Goal: Task Accomplishment & Management: Complete application form

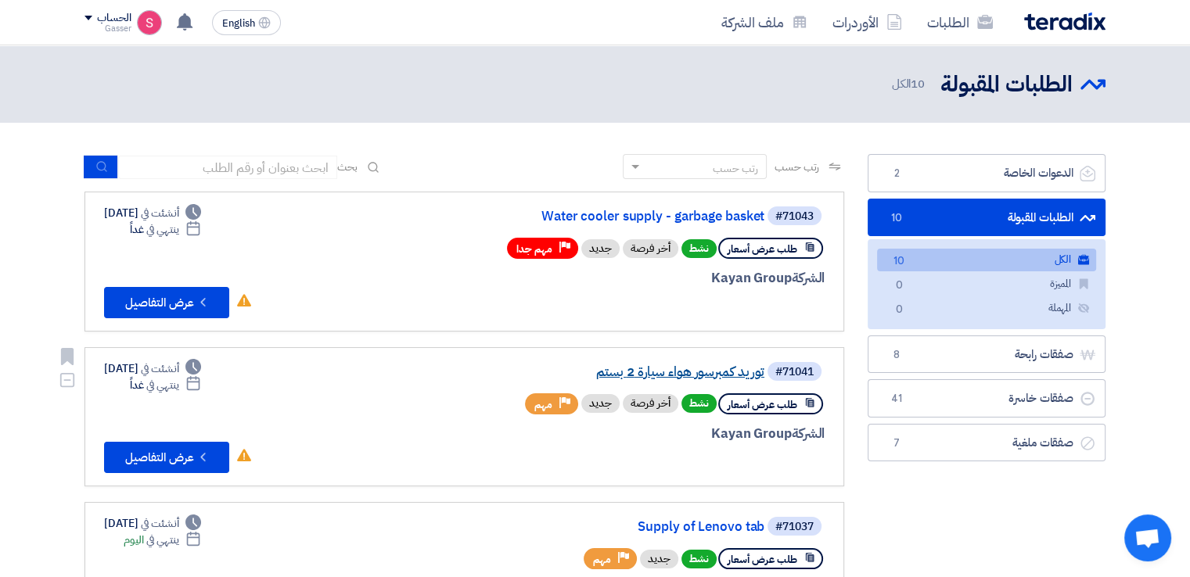
click at [698, 365] on link "توريد كمبرسور هواء سيارة 2 بستم" at bounding box center [607, 372] width 313 height 14
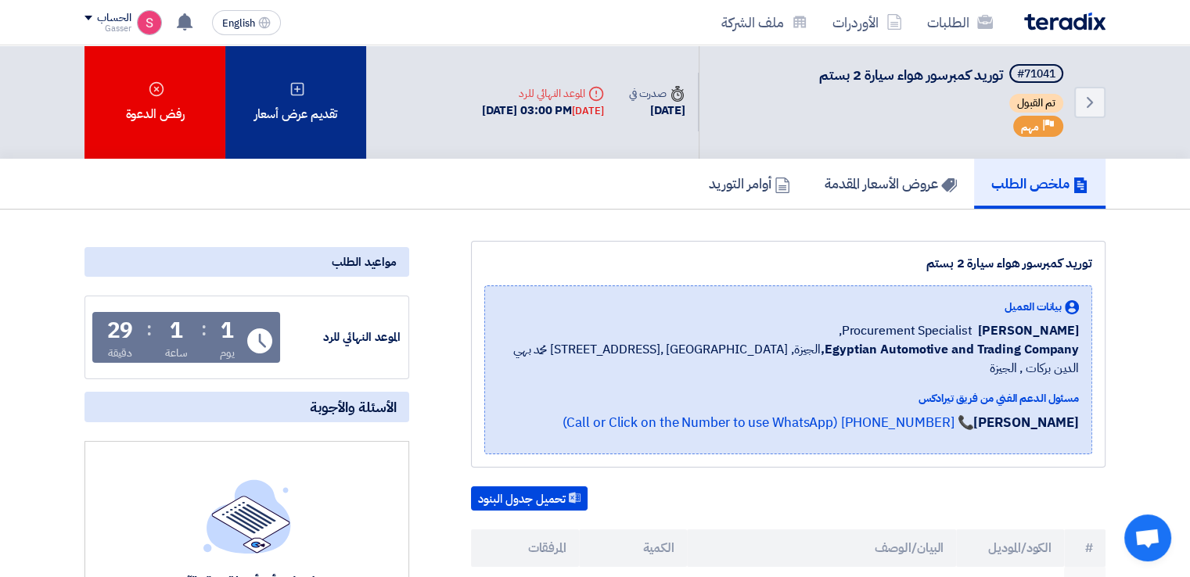
click at [325, 100] on div "تقديم عرض أسعار" at bounding box center [295, 101] width 141 height 113
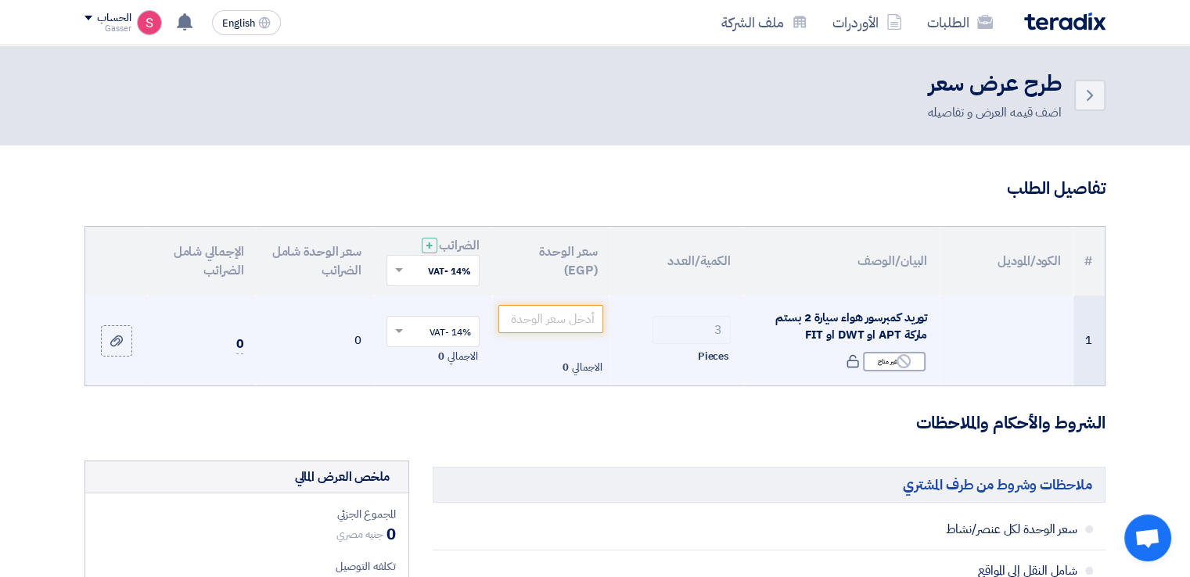
click at [899, 315] on span "توريد كمبرسور هواء سيارة 2 بستم ماركة APT او DWT او FIT" at bounding box center [851, 326] width 152 height 35
drag, startPoint x: 899, startPoint y: 315, endPoint x: 896, endPoint y: 327, distance: 12.0
click at [898, 326] on span "توريد كمبرسور هواء سيارة 2 بستم ماركة APT او DWT او FIT" at bounding box center [851, 326] width 152 height 35
copy td "توريد كمبرسور هواء سيارة 2 بستم ماركة APT او DWT او FIT"
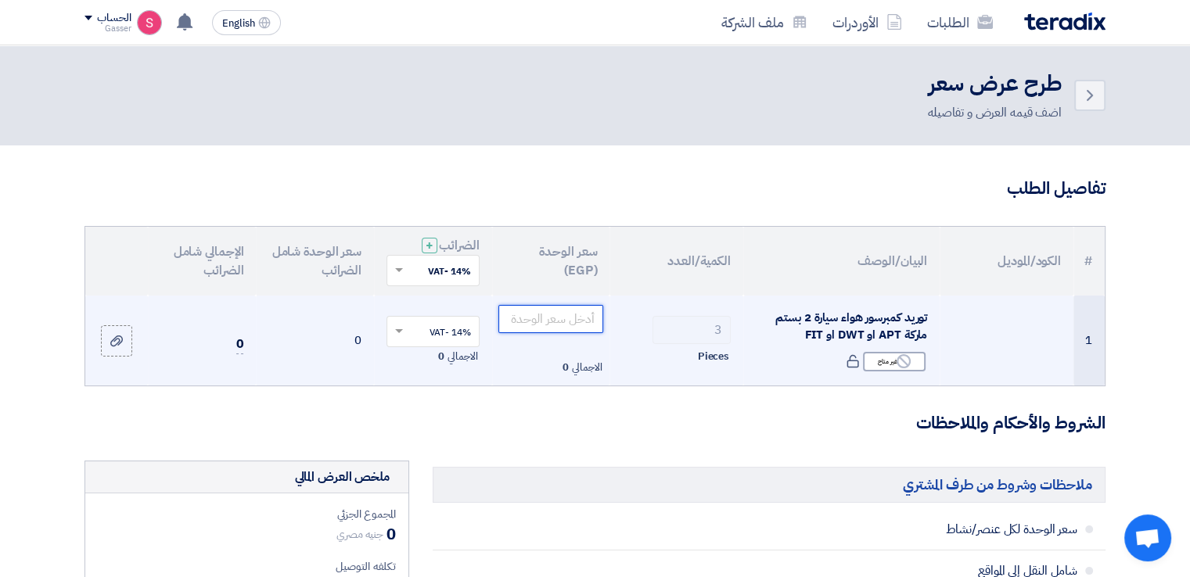
click at [539, 320] on input "number" at bounding box center [551, 319] width 106 height 28
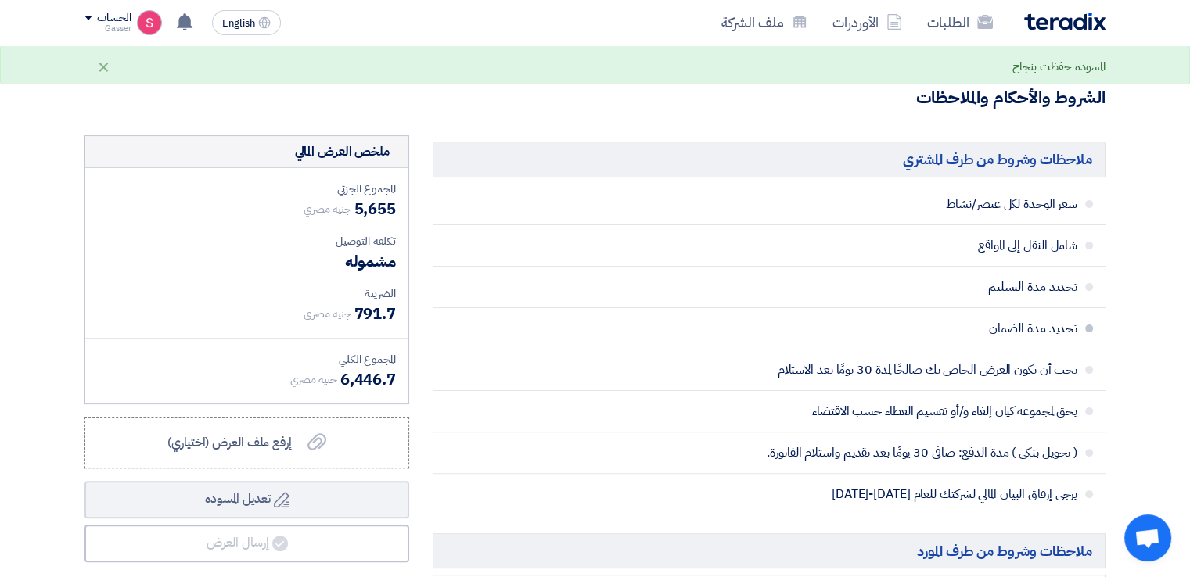
scroll to position [704, 0]
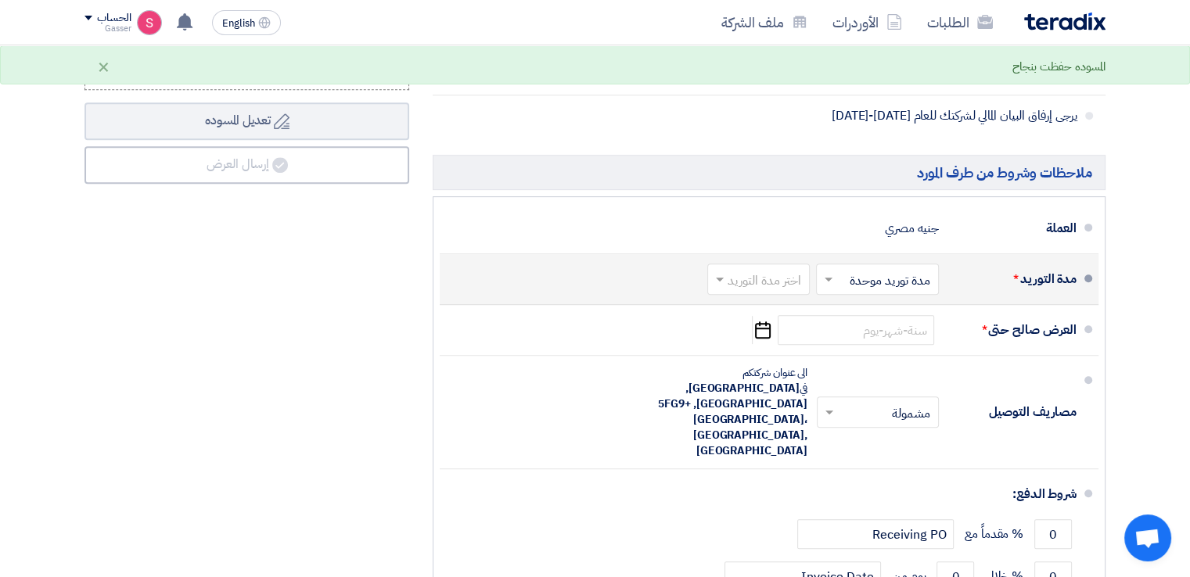
type input "1885"
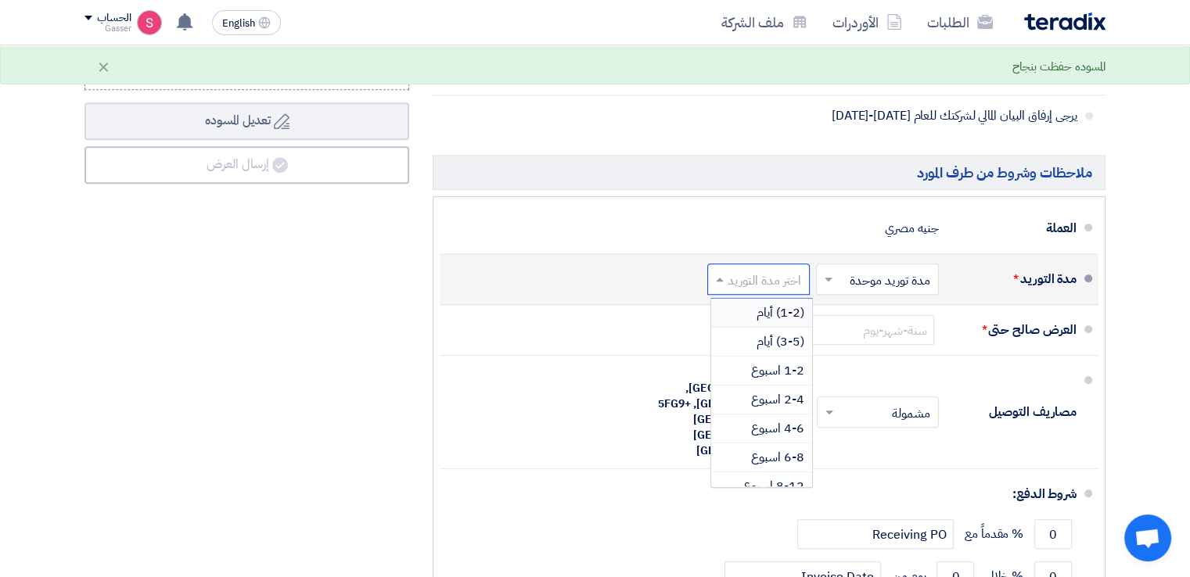
click at [771, 279] on input "text" at bounding box center [755, 281] width 95 height 23
click at [789, 394] on span "2-4 اسبوع" at bounding box center [777, 399] width 53 height 19
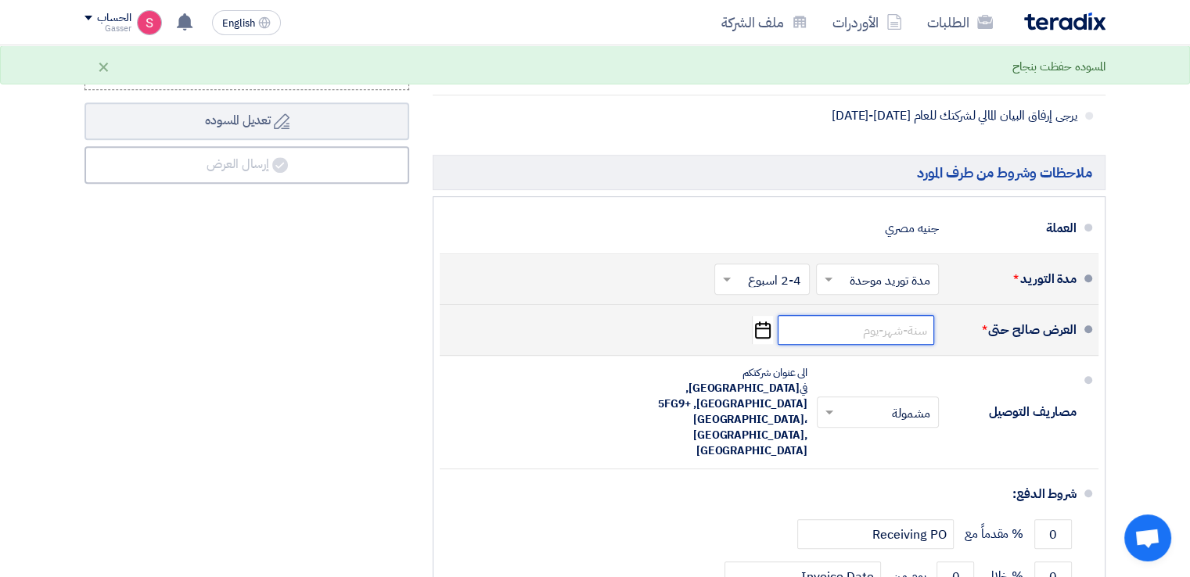
click at [904, 329] on input at bounding box center [856, 330] width 156 height 30
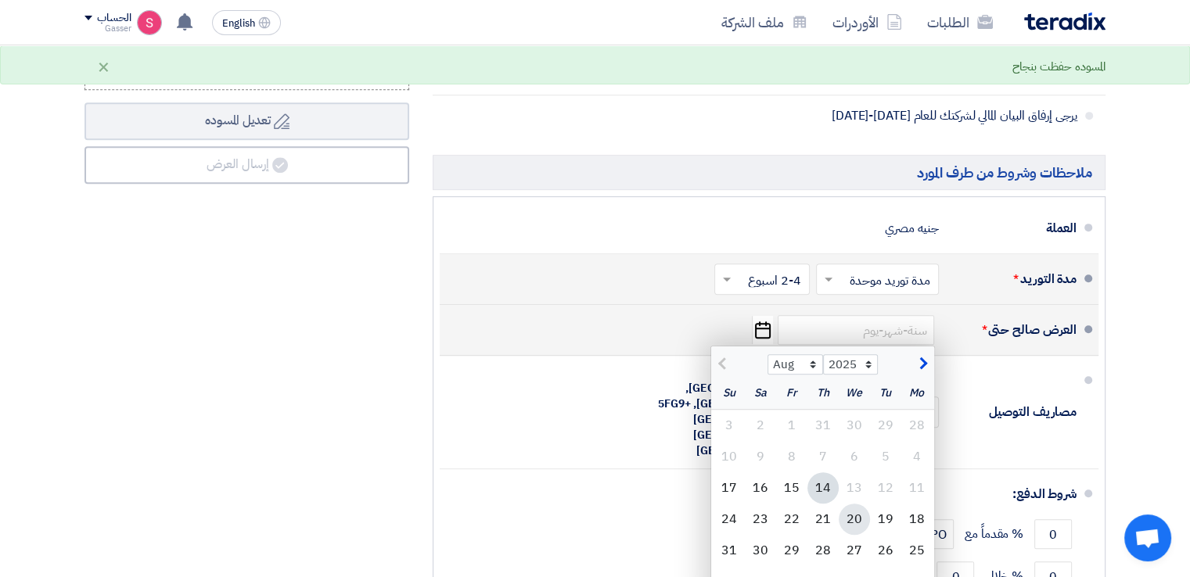
click at [848, 518] on div "20" at bounding box center [854, 519] width 31 height 31
type input "[DATE]"
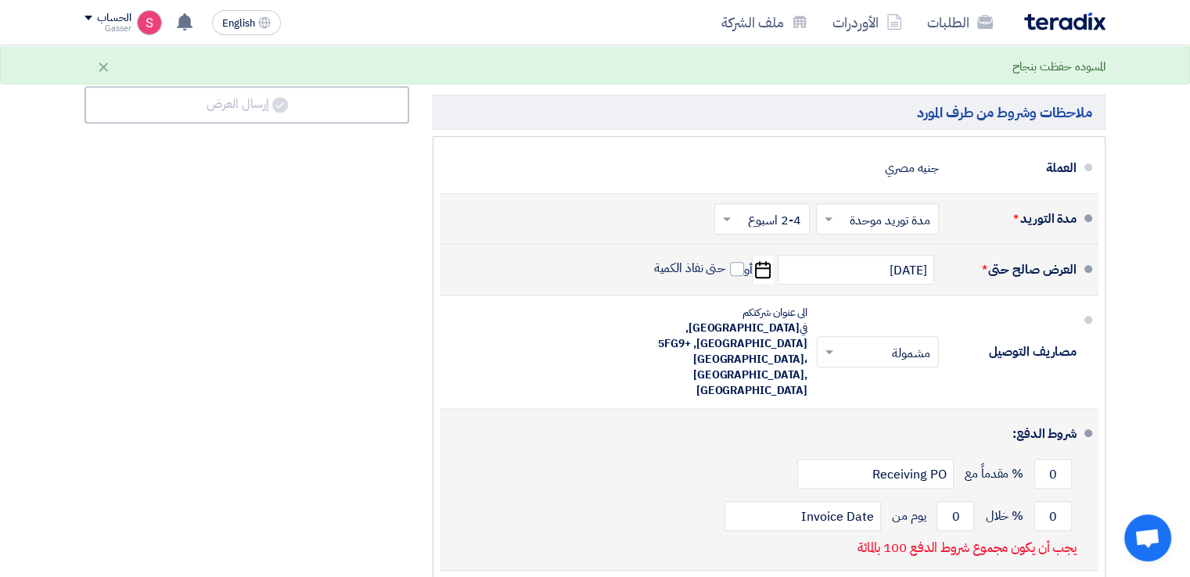
scroll to position [860, 0]
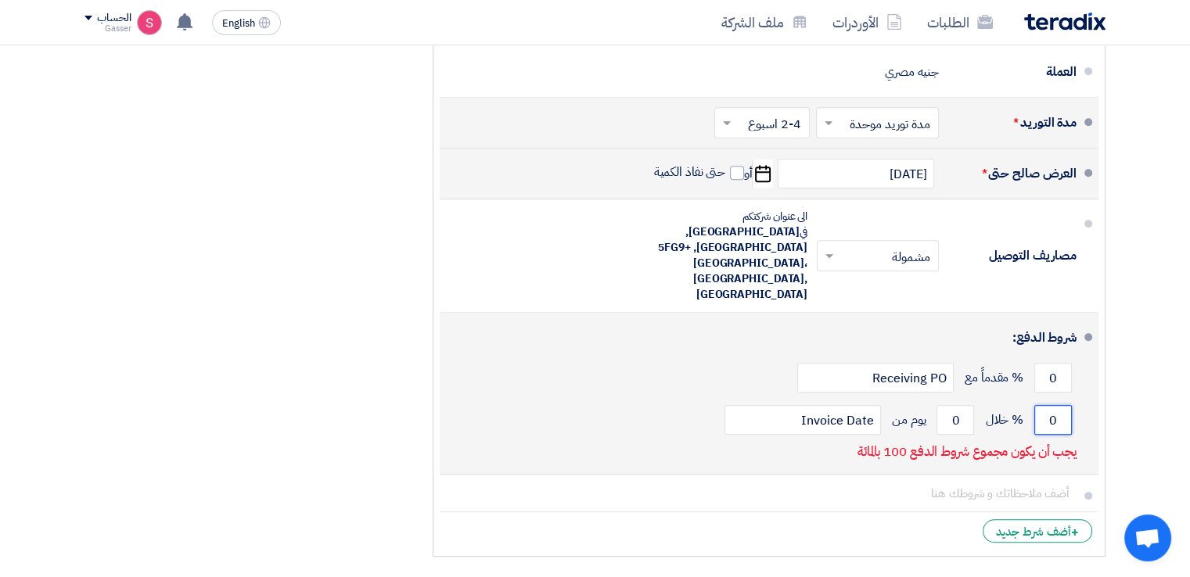
click at [1051, 405] on input "0" at bounding box center [1053, 420] width 38 height 30
type input "100"
drag, startPoint x: 961, startPoint y: 386, endPoint x: 952, endPoint y: 389, distance: 8.9
click at [952, 405] on input "0" at bounding box center [955, 420] width 38 height 30
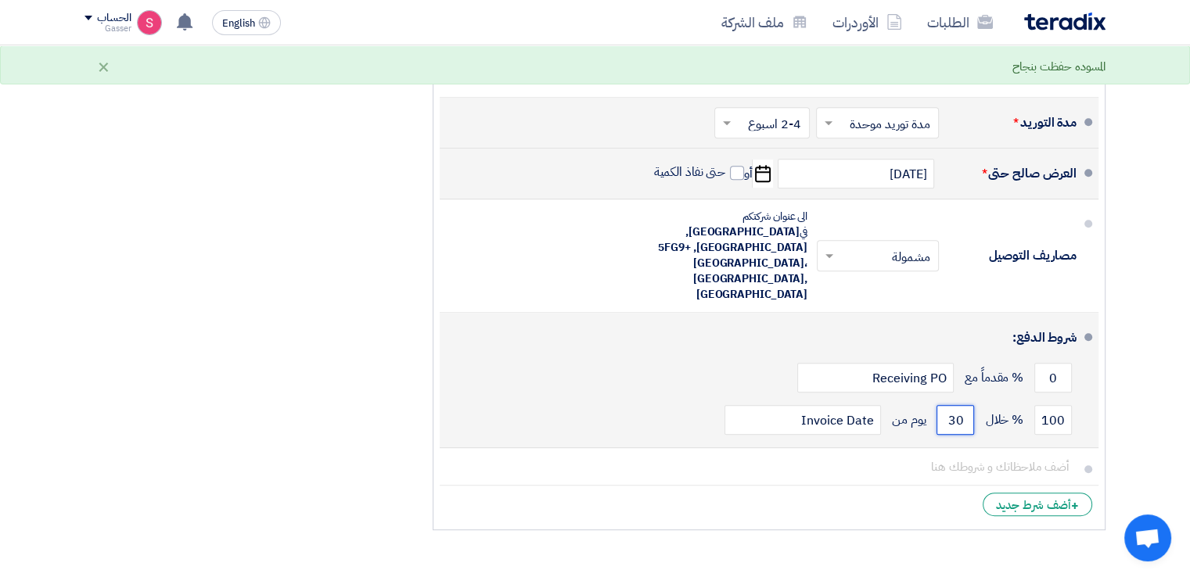
type input "30"
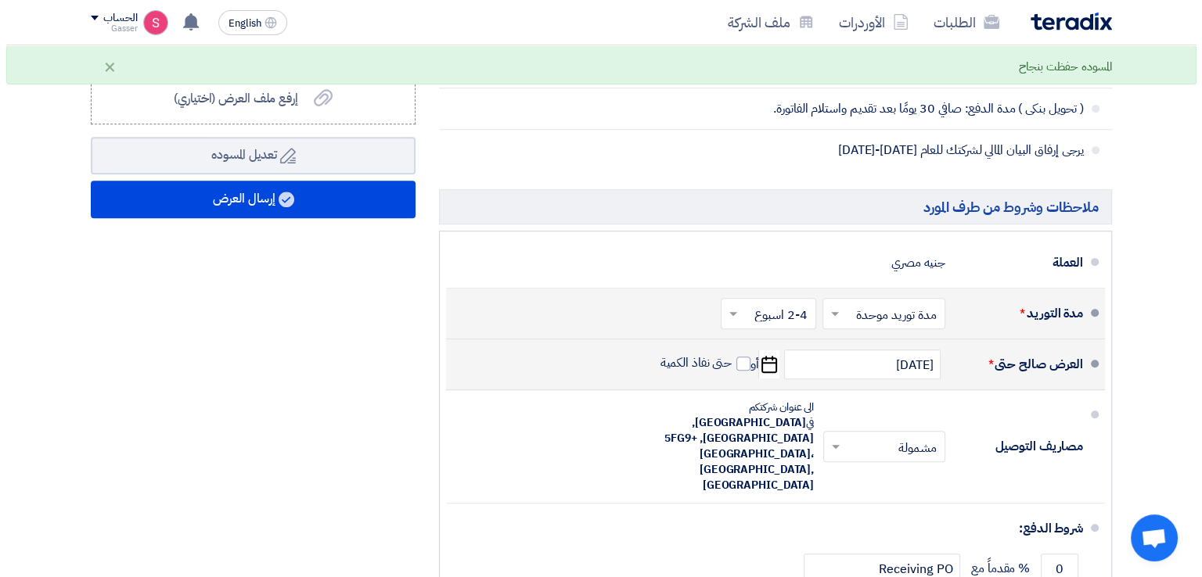
scroll to position [469, 0]
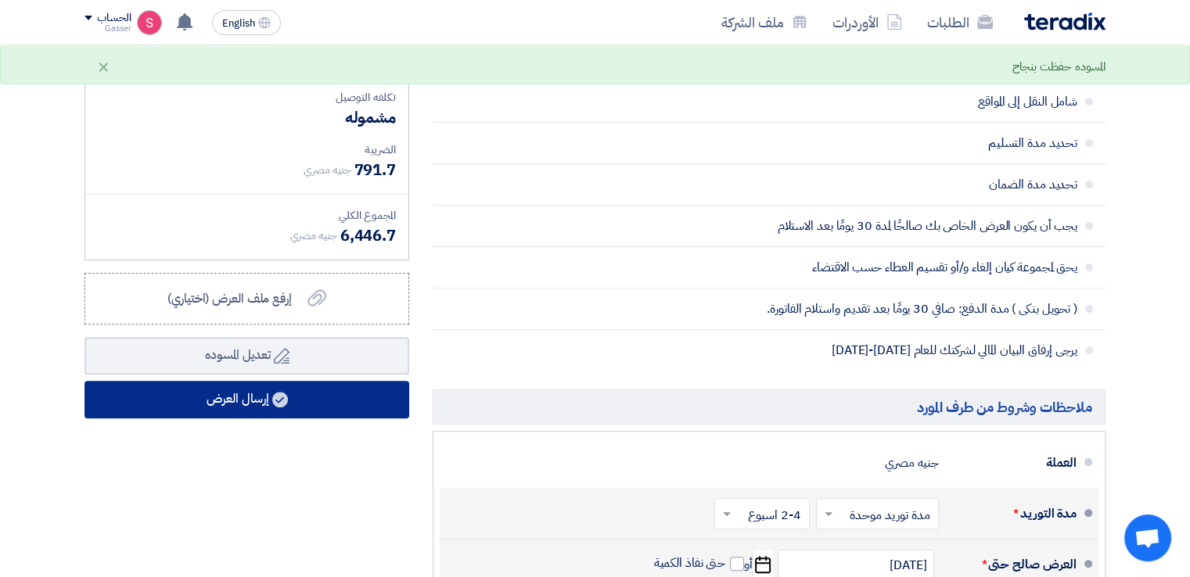
click at [283, 399] on use at bounding box center [280, 400] width 16 height 16
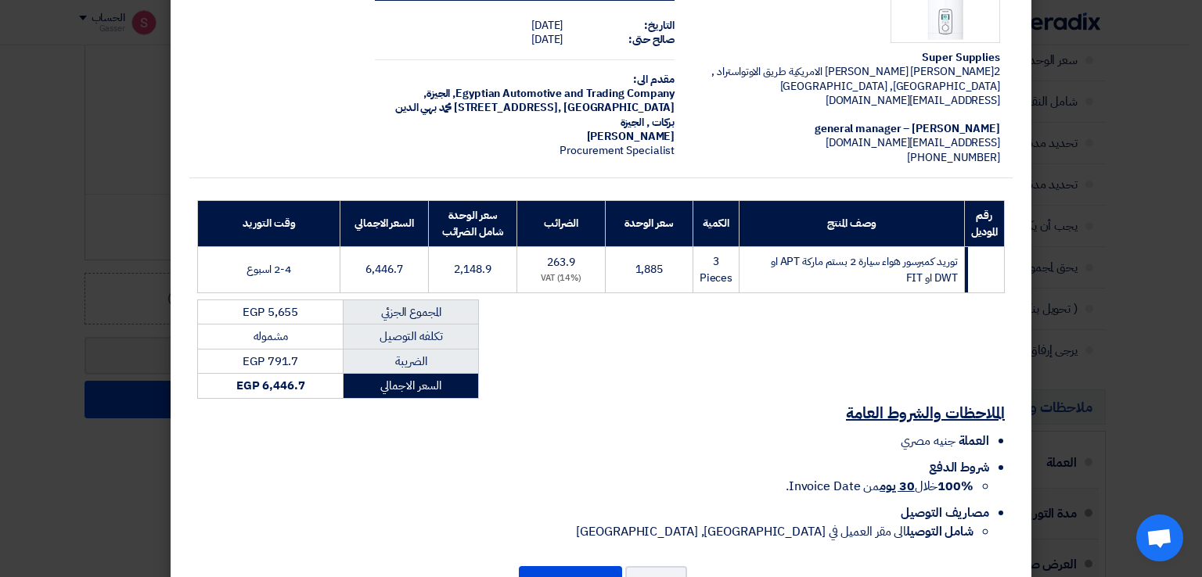
scroll to position [133, 0]
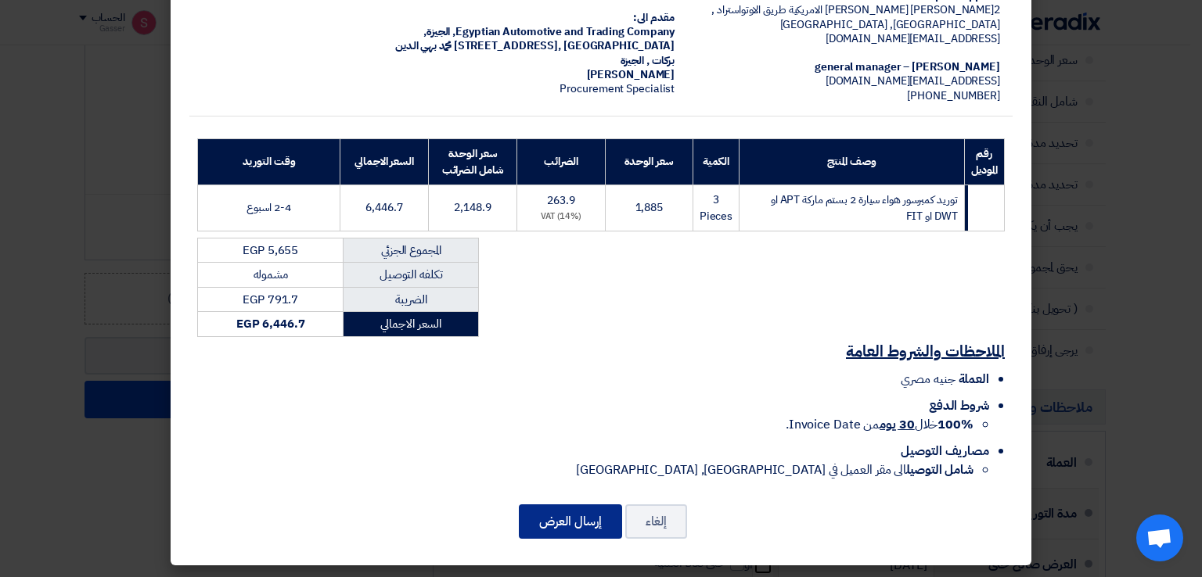
click at [589, 513] on button "إرسال العرض" at bounding box center [570, 522] width 103 height 34
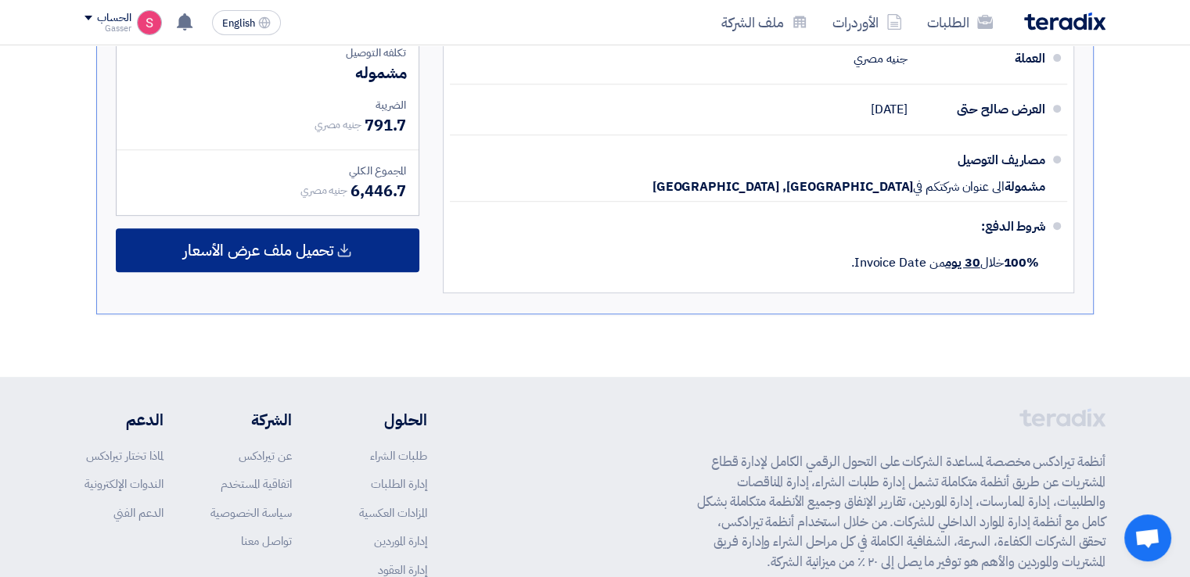
scroll to position [669, 0]
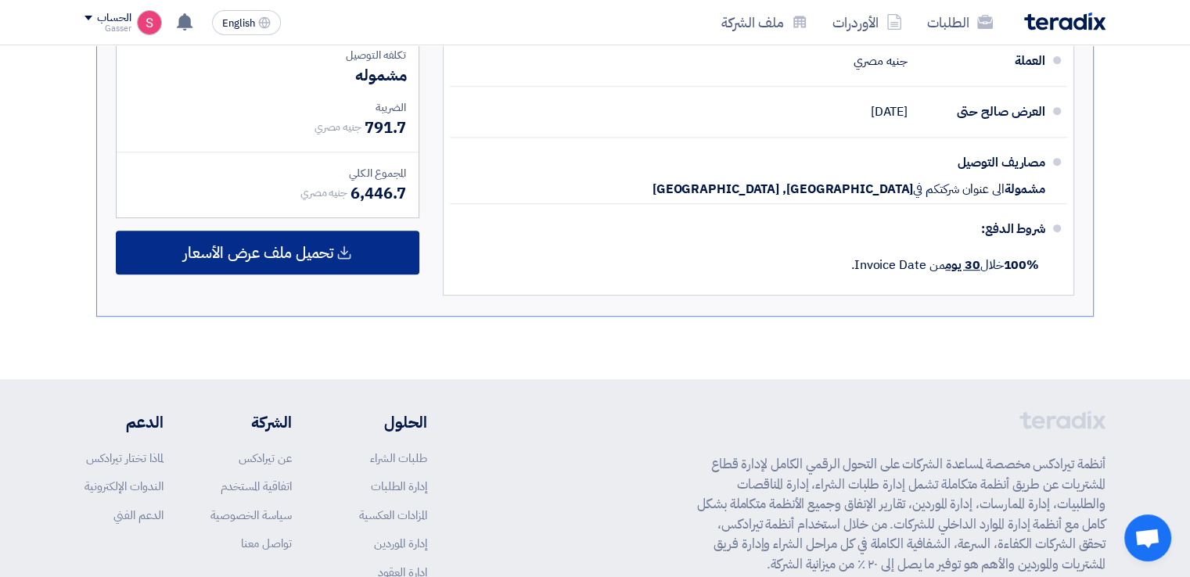
click at [334, 251] on div "تحميل ملف عرض الأسعار" at bounding box center [268, 253] width 304 height 44
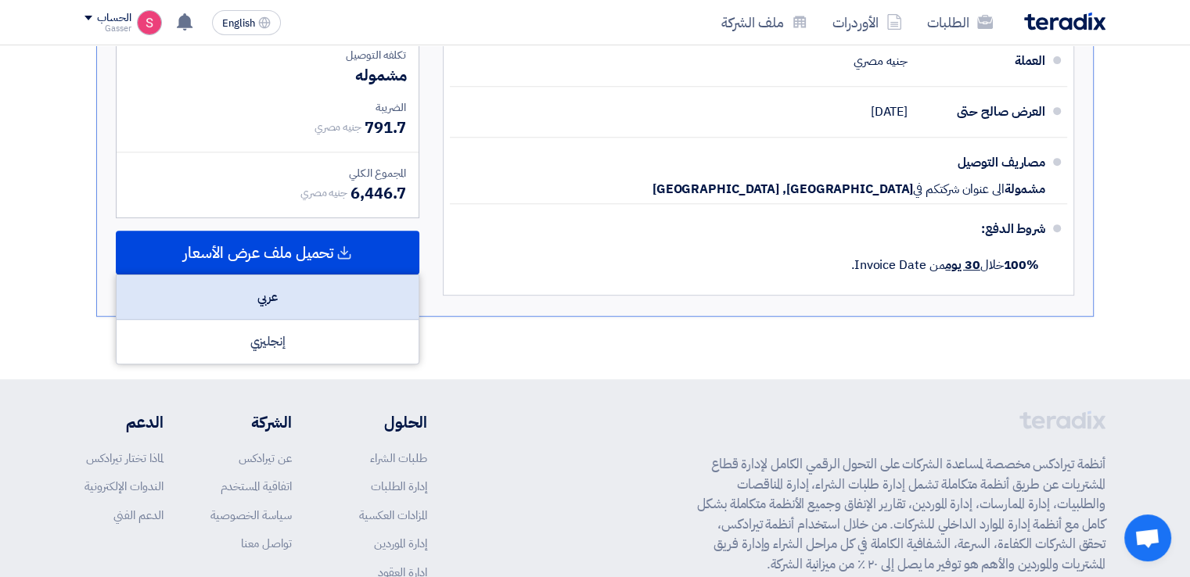
click at [339, 289] on div "عربي" at bounding box center [268, 297] width 302 height 45
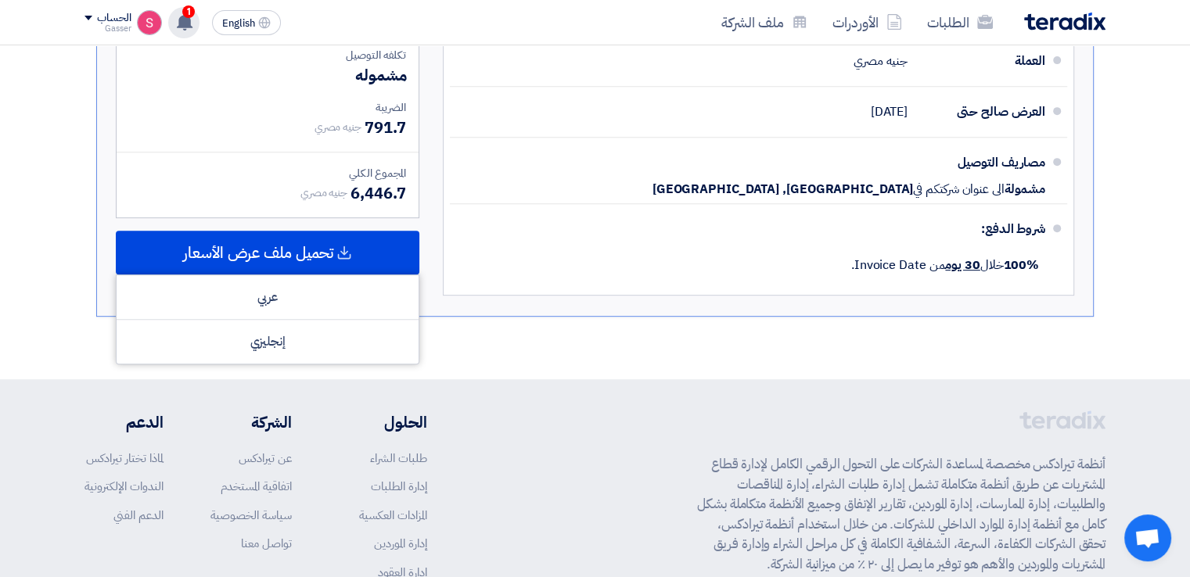
click at [192, 16] on icon at bounding box center [184, 21] width 17 height 17
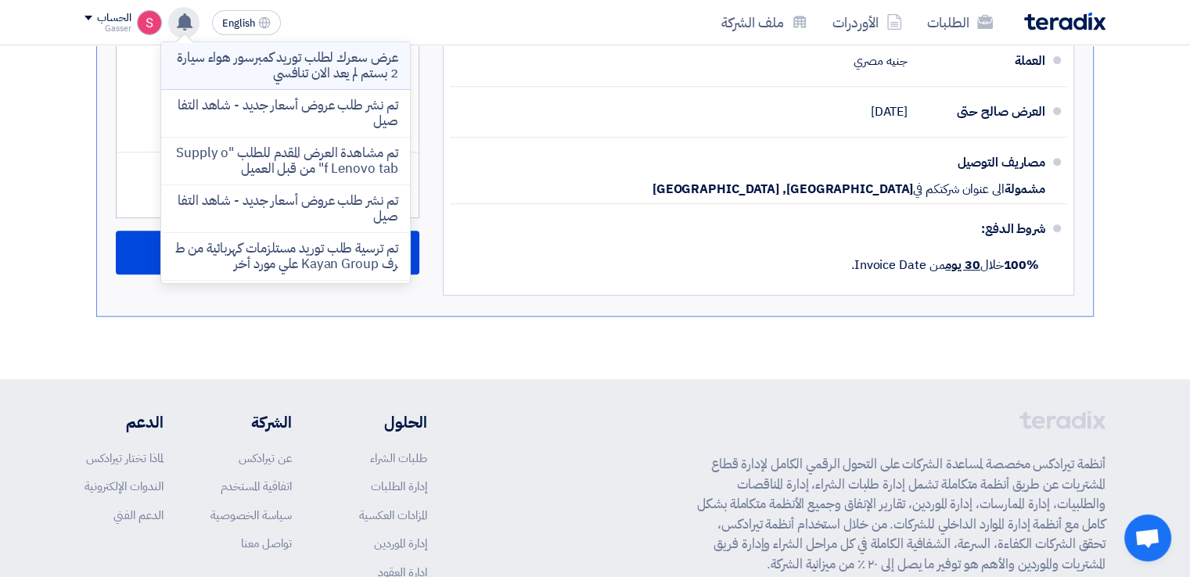
click at [354, 81] on p "عرض سعرك لطلب توريد كمبرسور هواء سيارة 2 بستم لم يعد الان تنافسي" at bounding box center [286, 65] width 224 height 31
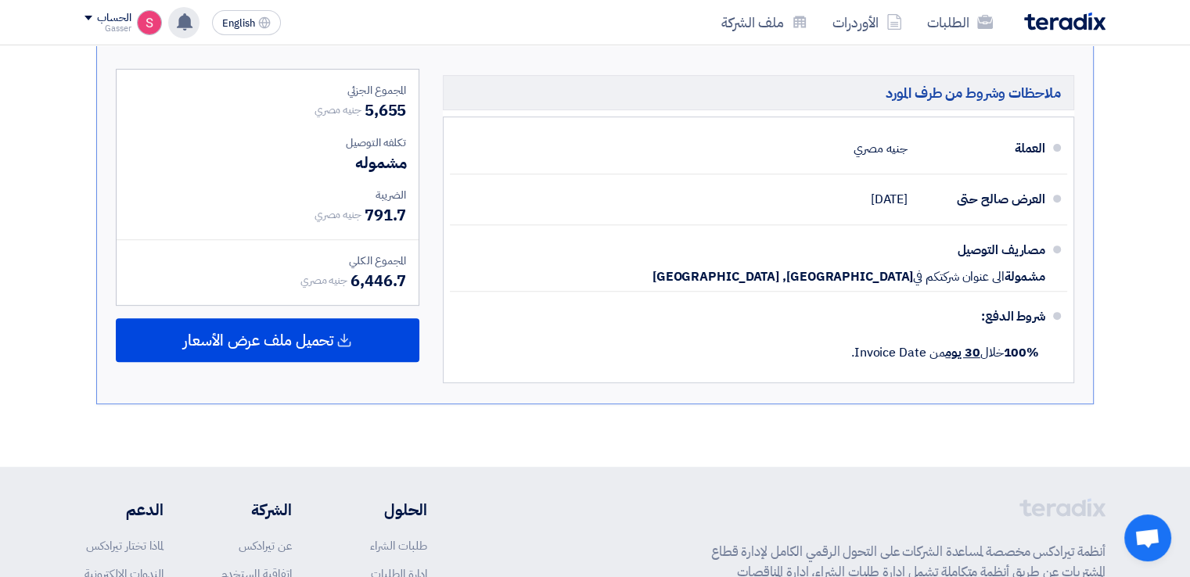
scroll to position [599, 0]
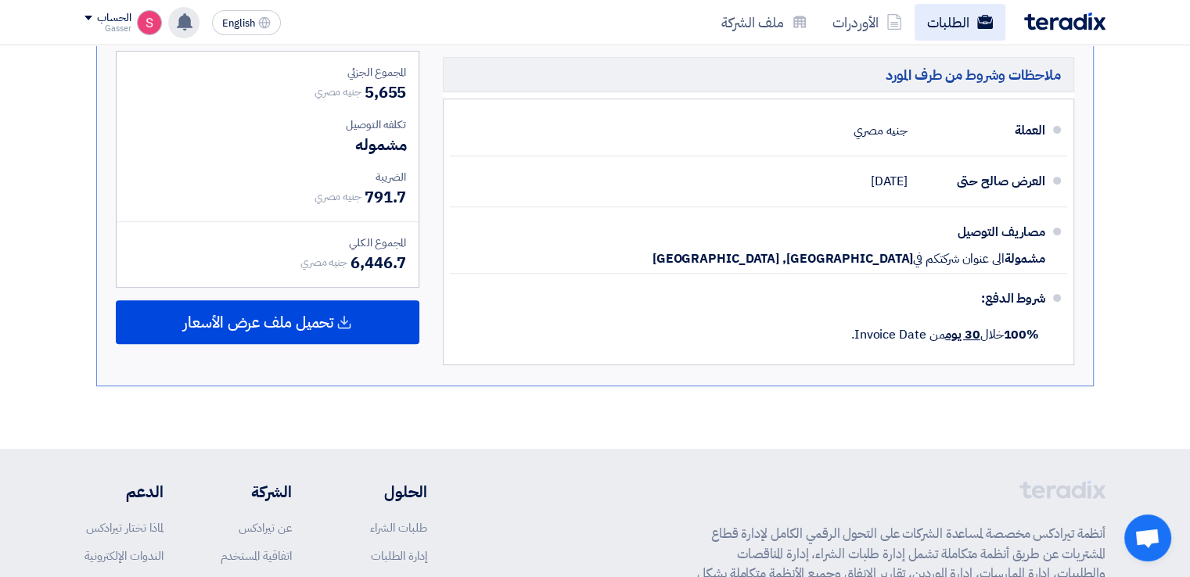
click at [958, 28] on link "الطلبات" at bounding box center [959, 22] width 91 height 37
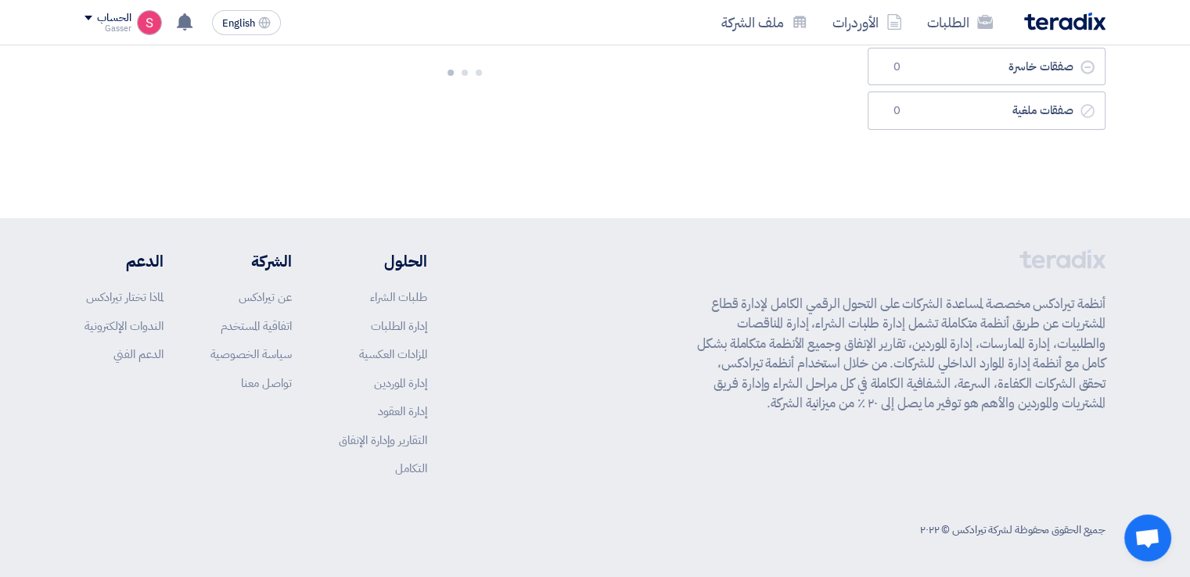
scroll to position [0, 0]
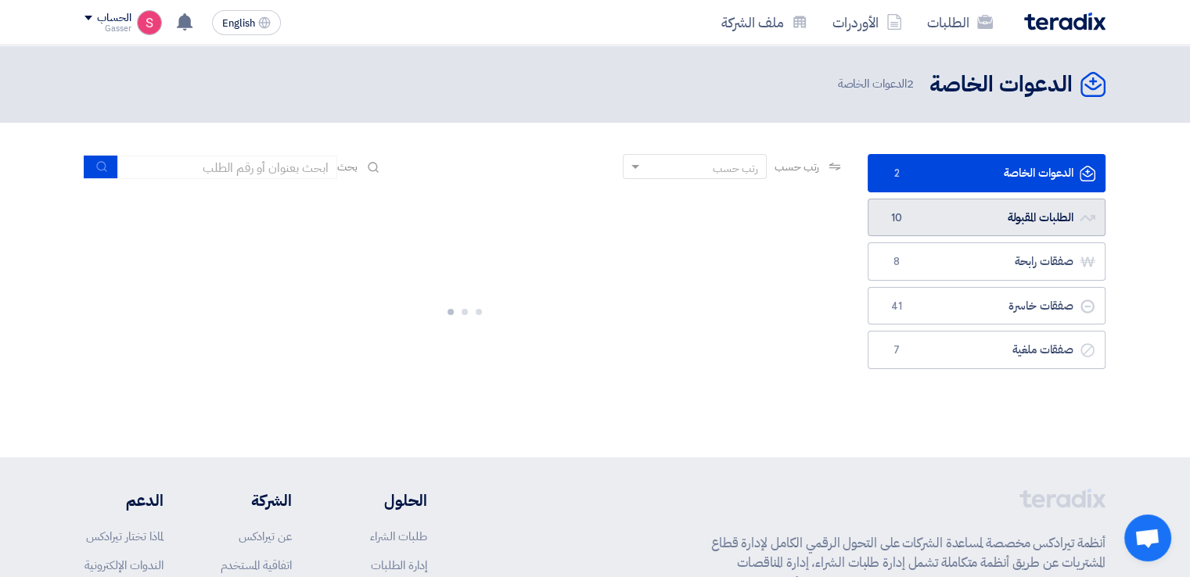
click at [1010, 217] on link "الطلبات المقبولة الطلبات المقبولة 10" at bounding box center [986, 218] width 238 height 38
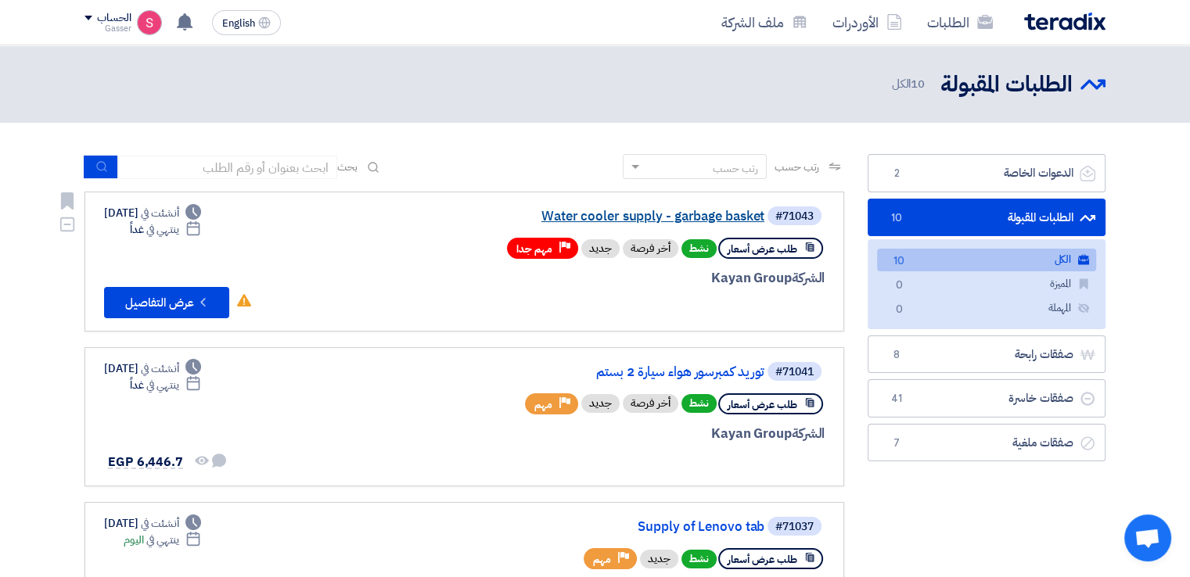
click at [713, 213] on link "Water cooler supply - garbage basket" at bounding box center [607, 217] width 313 height 14
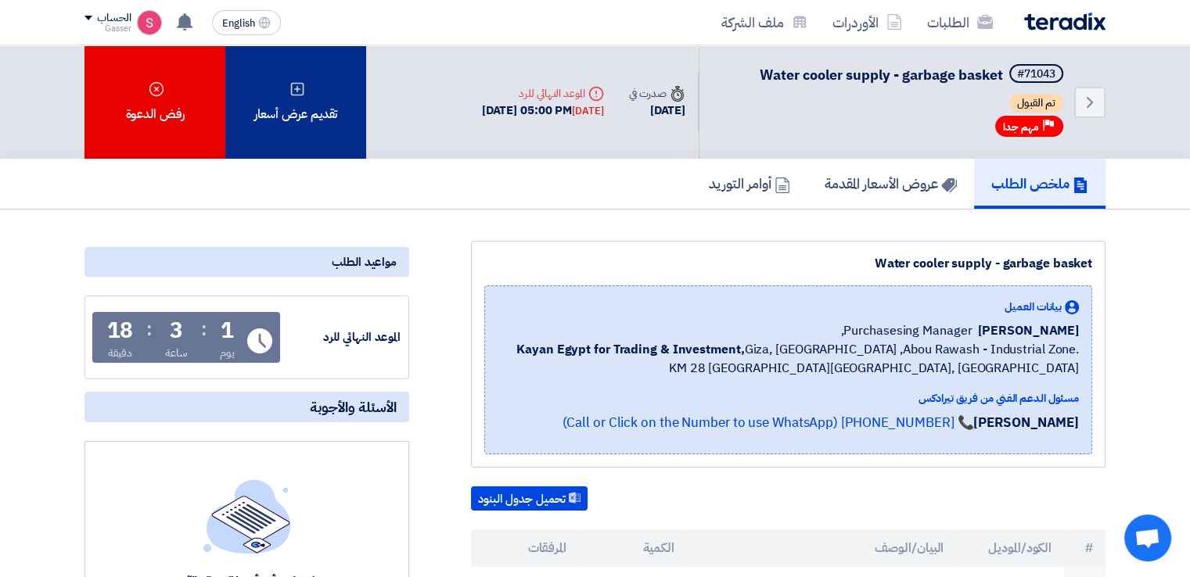
click at [327, 104] on div "تقديم عرض أسعار" at bounding box center [295, 101] width 141 height 113
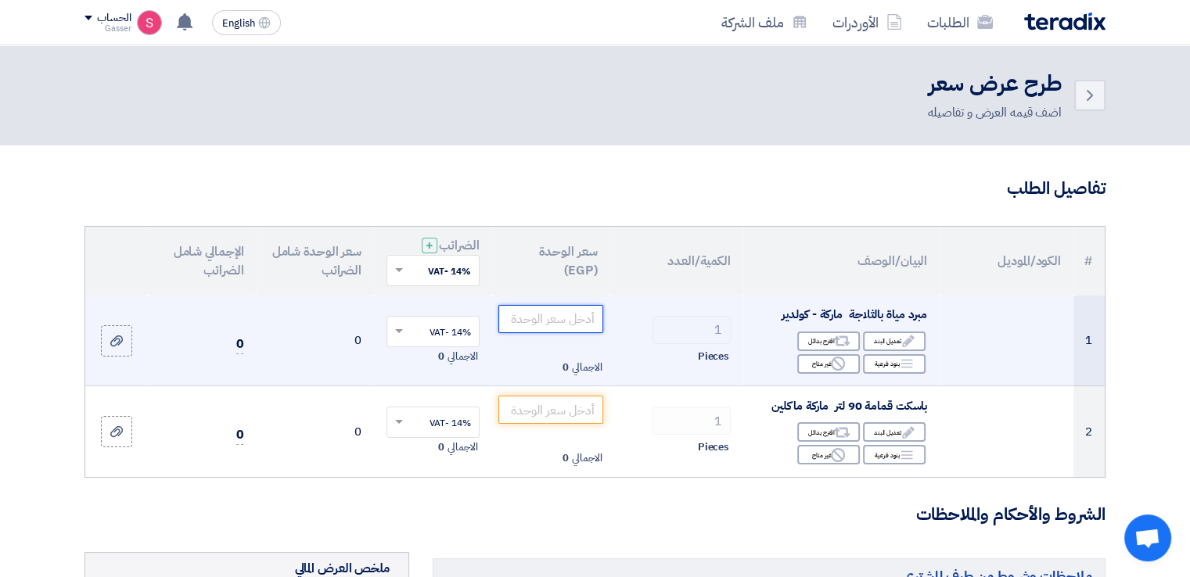
click at [566, 320] on input "number" at bounding box center [551, 319] width 106 height 28
type input "7150"
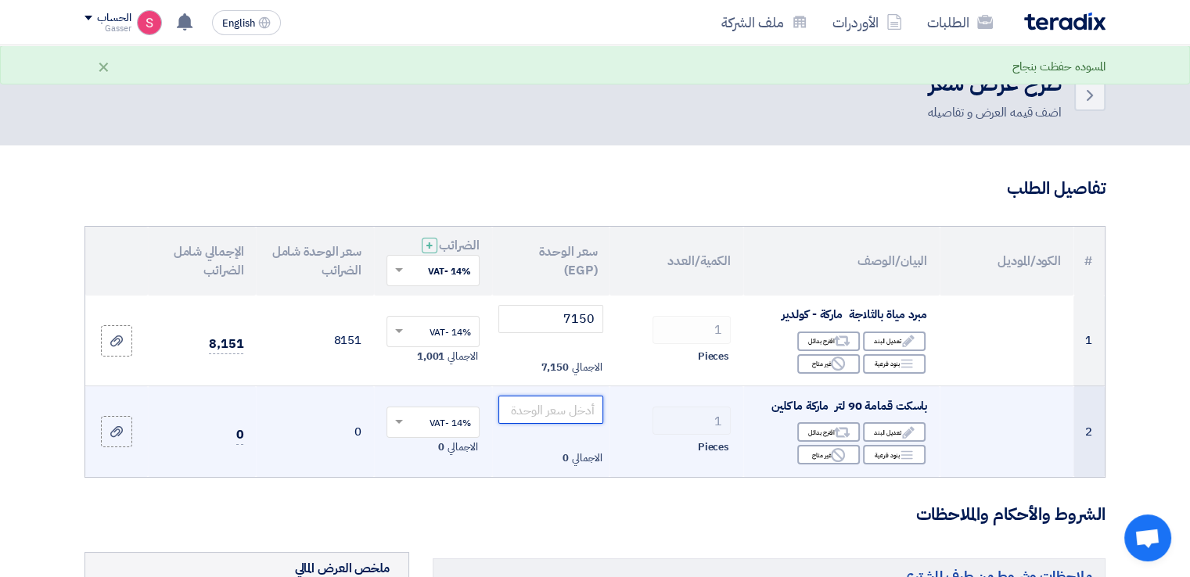
click at [579, 421] on input "number" at bounding box center [551, 410] width 106 height 28
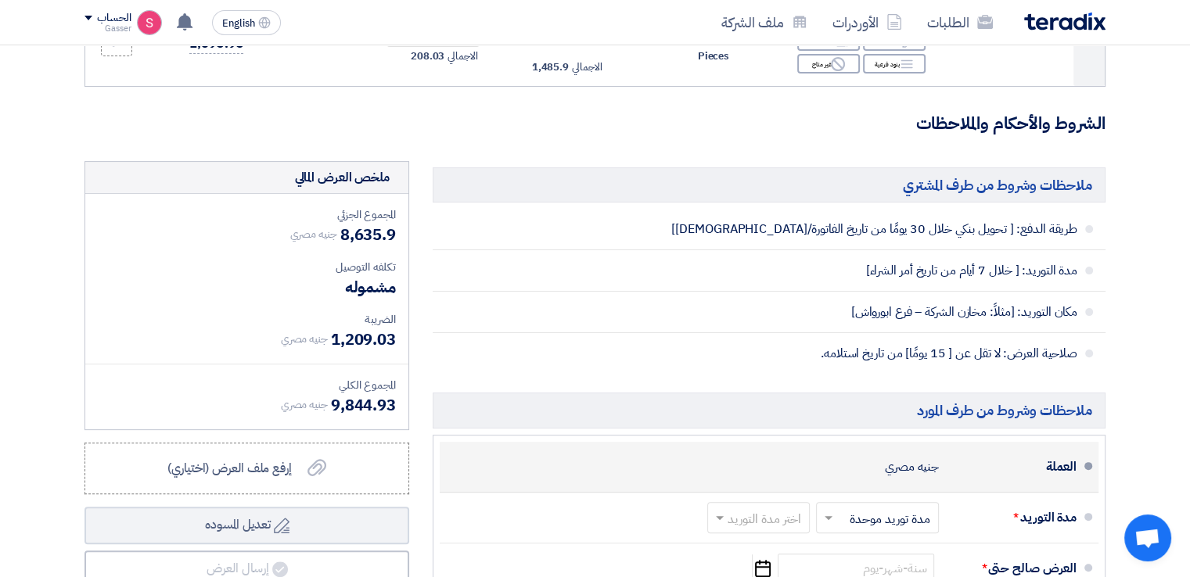
scroll to position [469, 0]
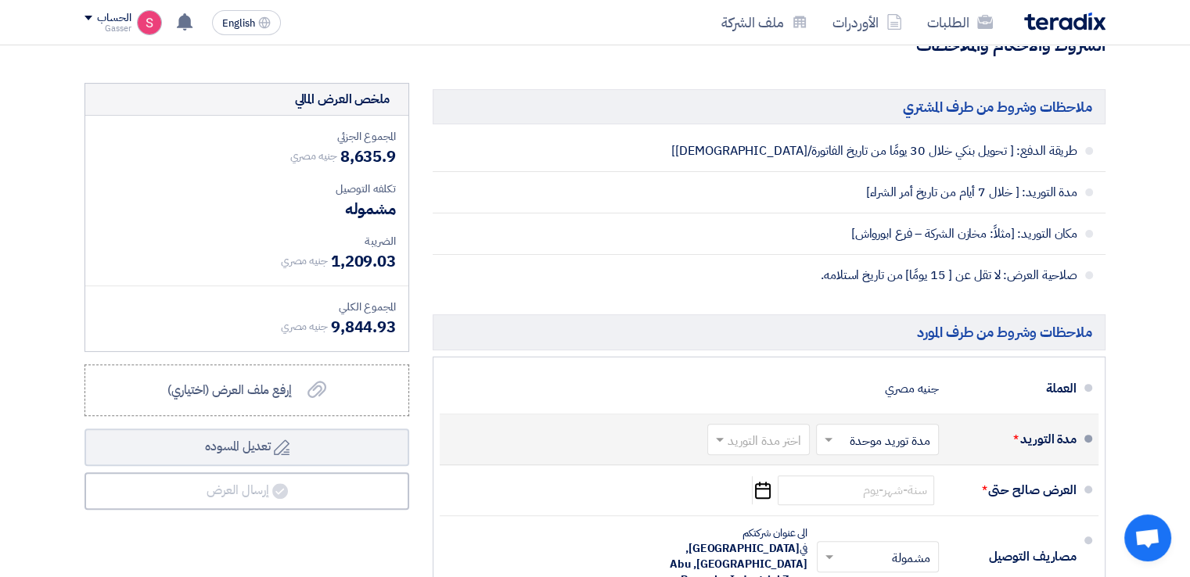
type input "1485.90"
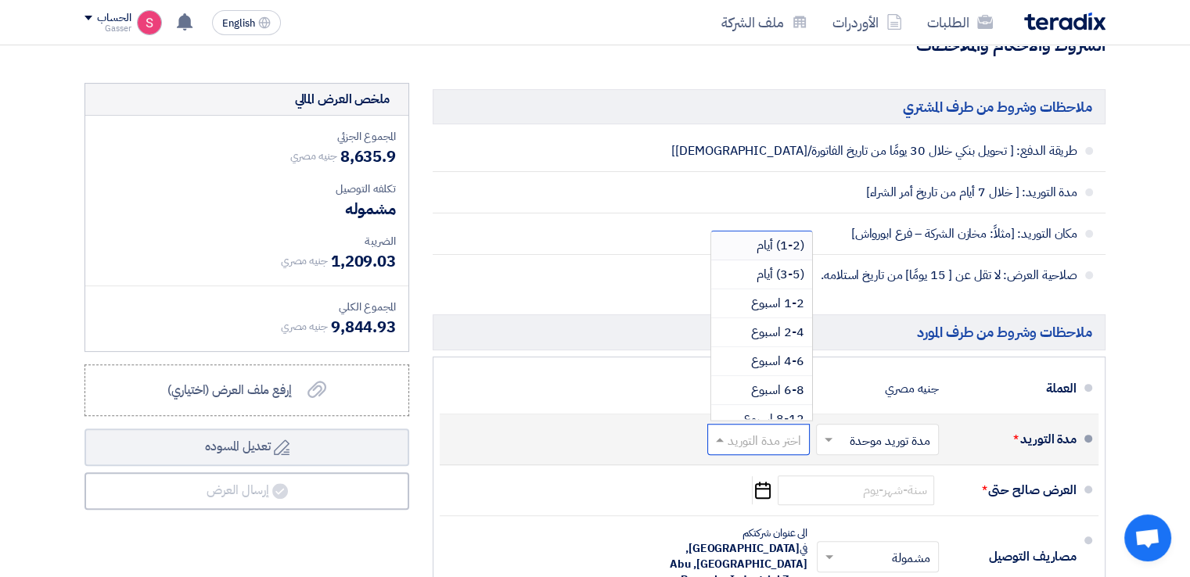
click at [771, 437] on input "text" at bounding box center [755, 440] width 95 height 23
click at [775, 329] on span "2-4 اسبوع" at bounding box center [777, 332] width 53 height 19
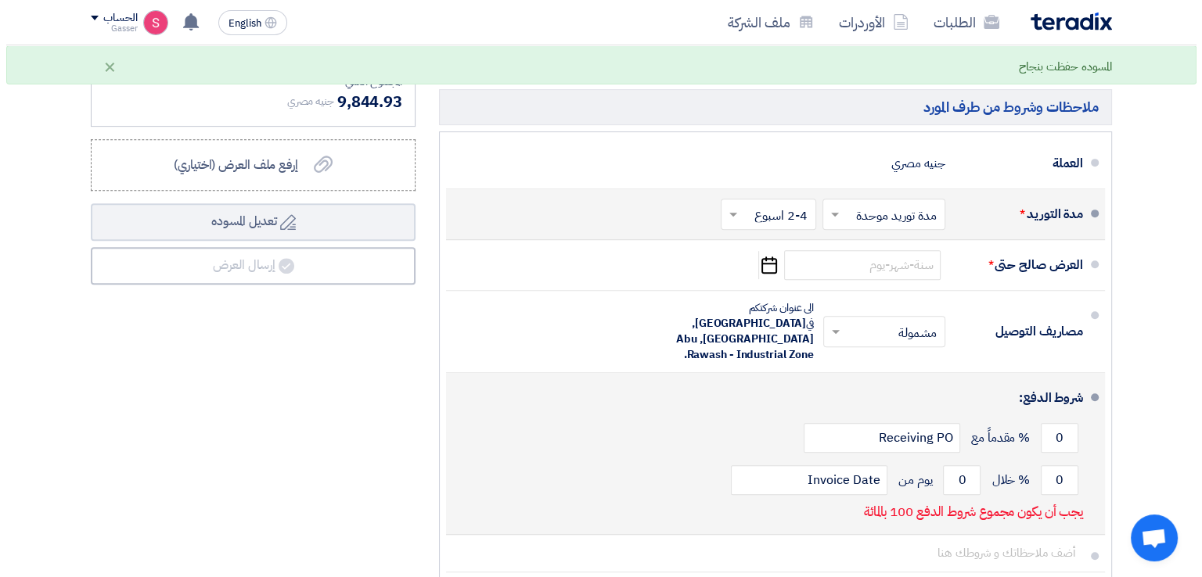
scroll to position [704, 0]
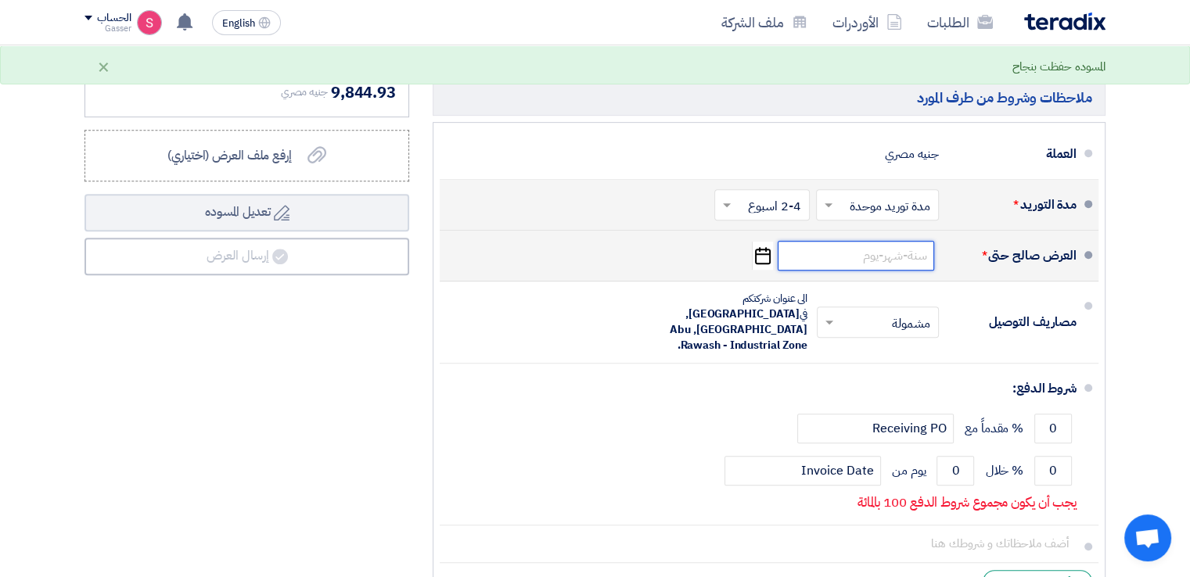
click at [898, 255] on input at bounding box center [856, 256] width 156 height 30
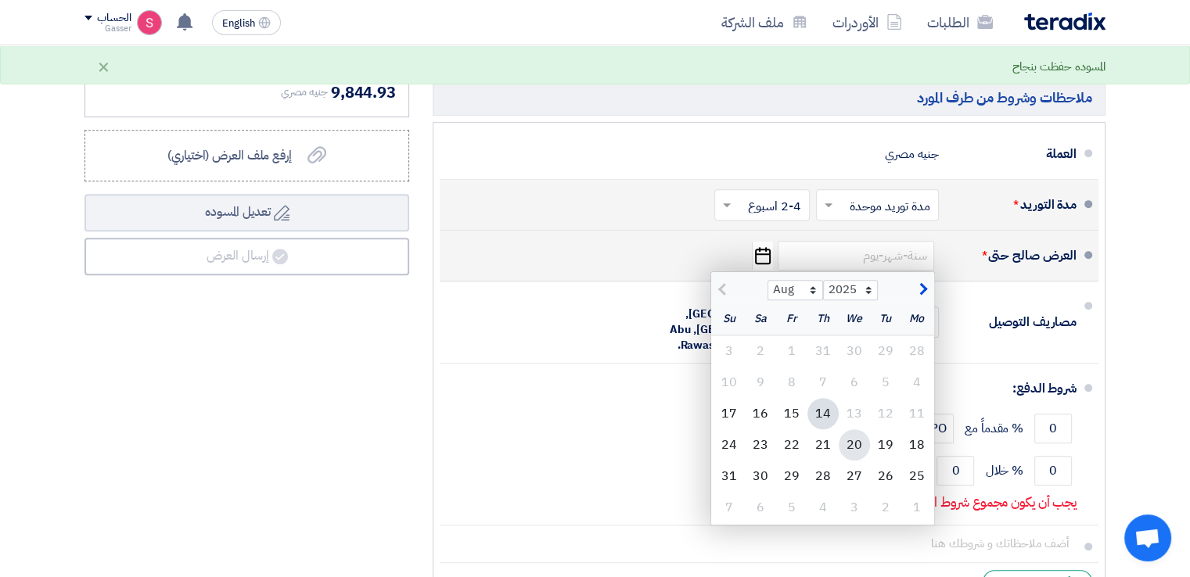
click at [851, 446] on div "20" at bounding box center [854, 444] width 31 height 31
type input "[DATE]"
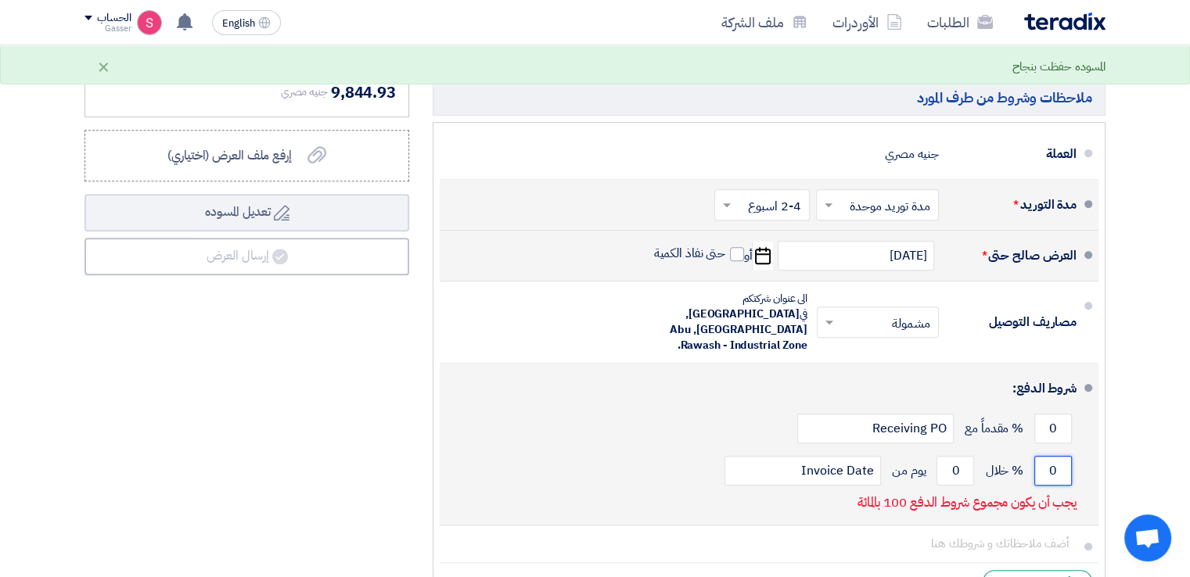
drag, startPoint x: 1058, startPoint y: 436, endPoint x: 1047, endPoint y: 439, distance: 10.4
click at [1047, 456] on input "0" at bounding box center [1053, 471] width 38 height 30
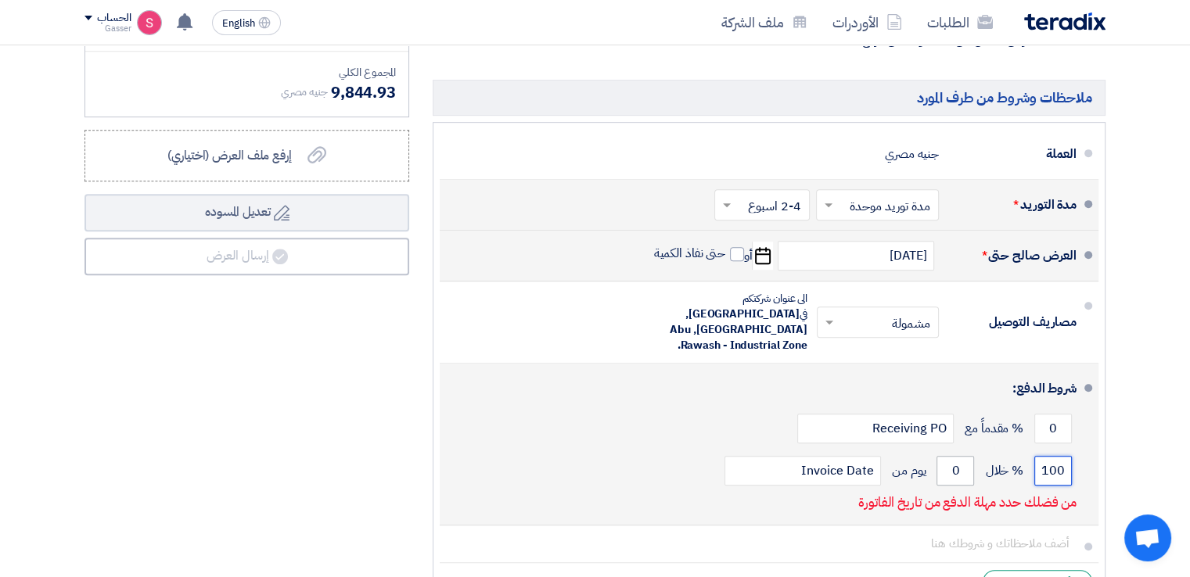
type input "100"
click at [950, 456] on input "0" at bounding box center [955, 471] width 38 height 30
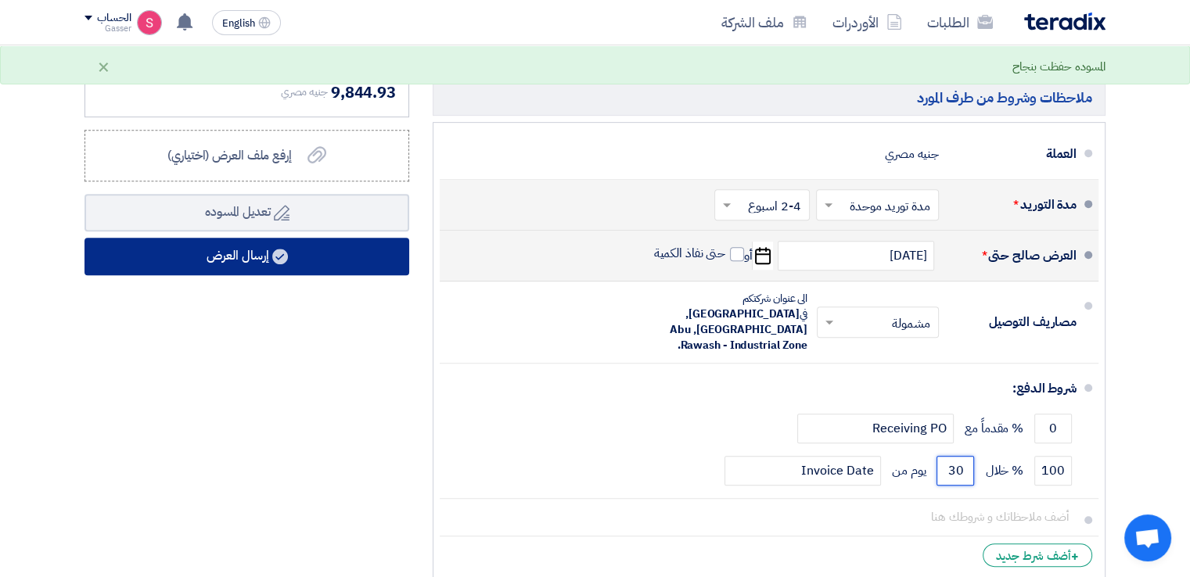
type input "30"
click at [366, 258] on button "إرسال العرض" at bounding box center [246, 257] width 325 height 38
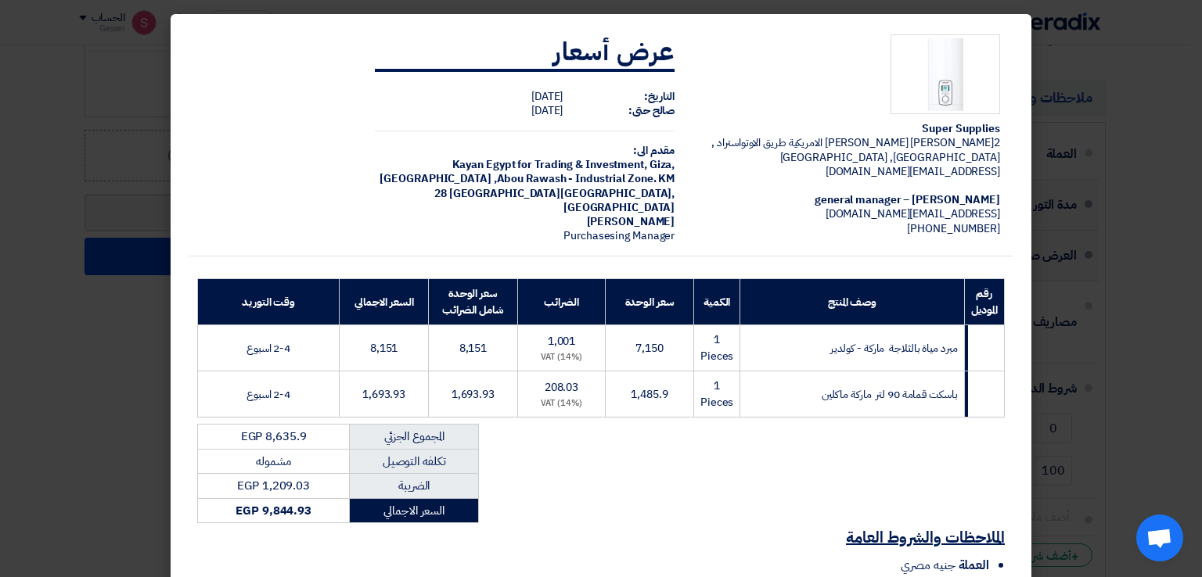
scroll to position [178, 0]
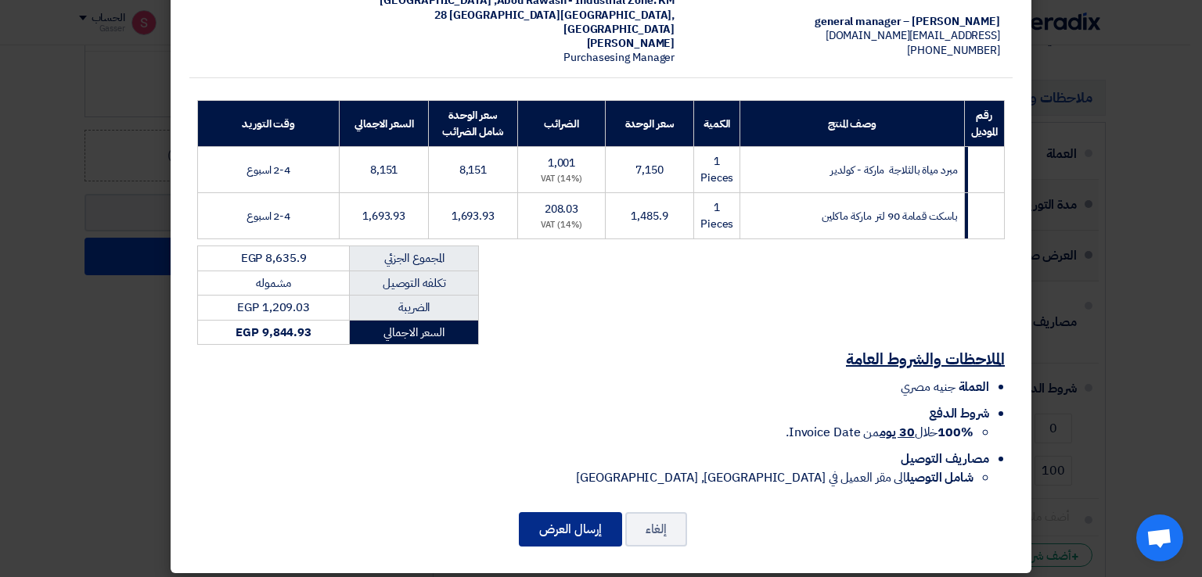
click at [585, 526] on button "إرسال العرض" at bounding box center [570, 529] width 103 height 34
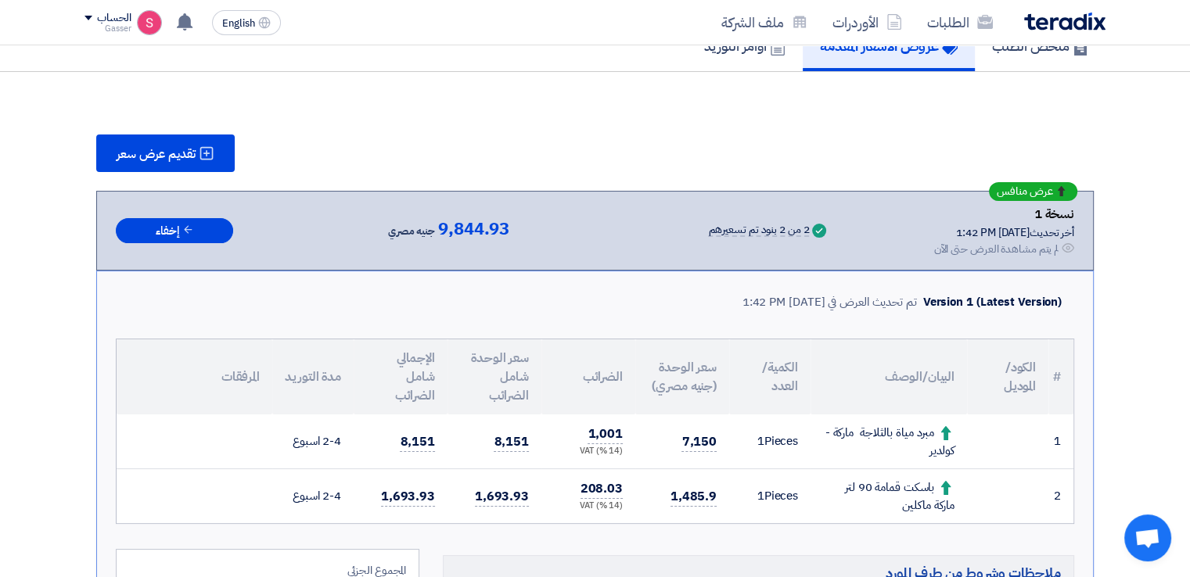
scroll to position [862, 0]
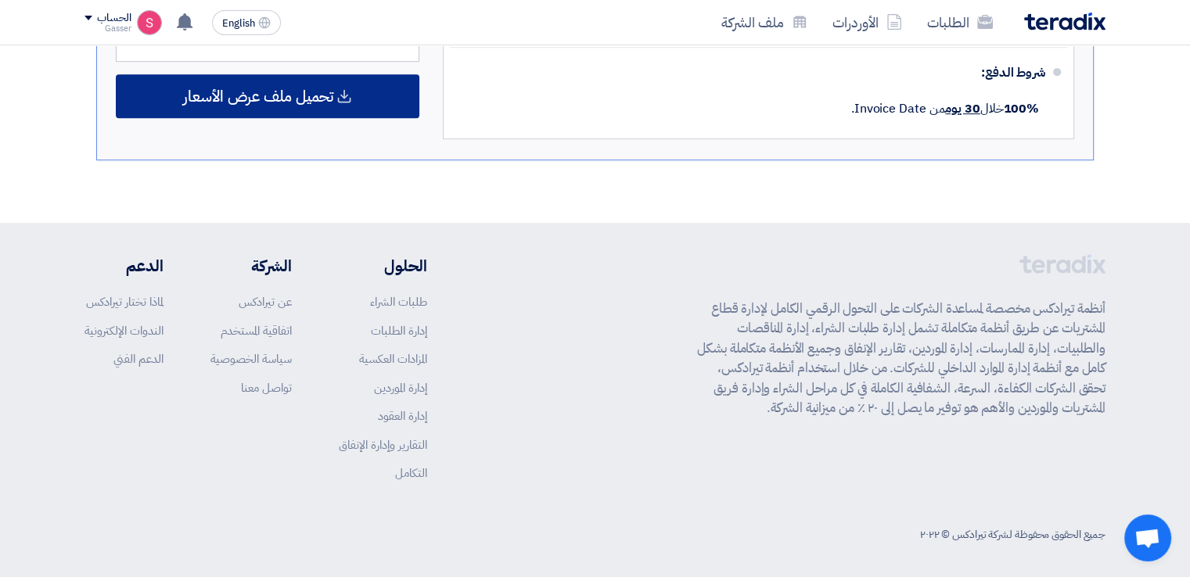
click at [257, 89] on span "تحميل ملف عرض الأسعار" at bounding box center [258, 96] width 150 height 14
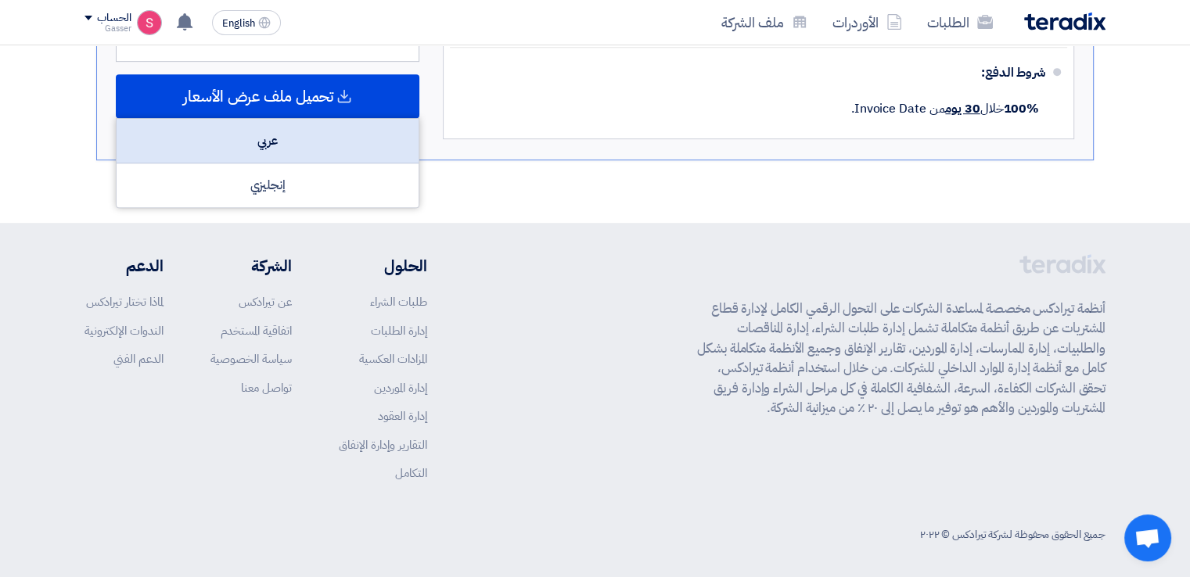
click at [313, 131] on div "عربي" at bounding box center [268, 141] width 302 height 45
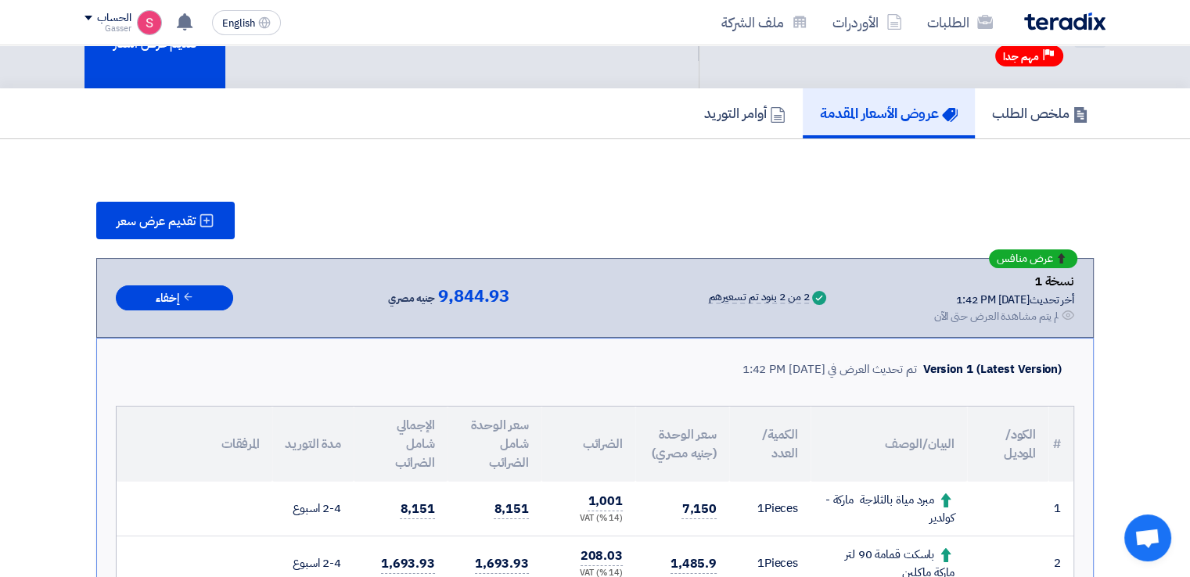
scroll to position [0, 0]
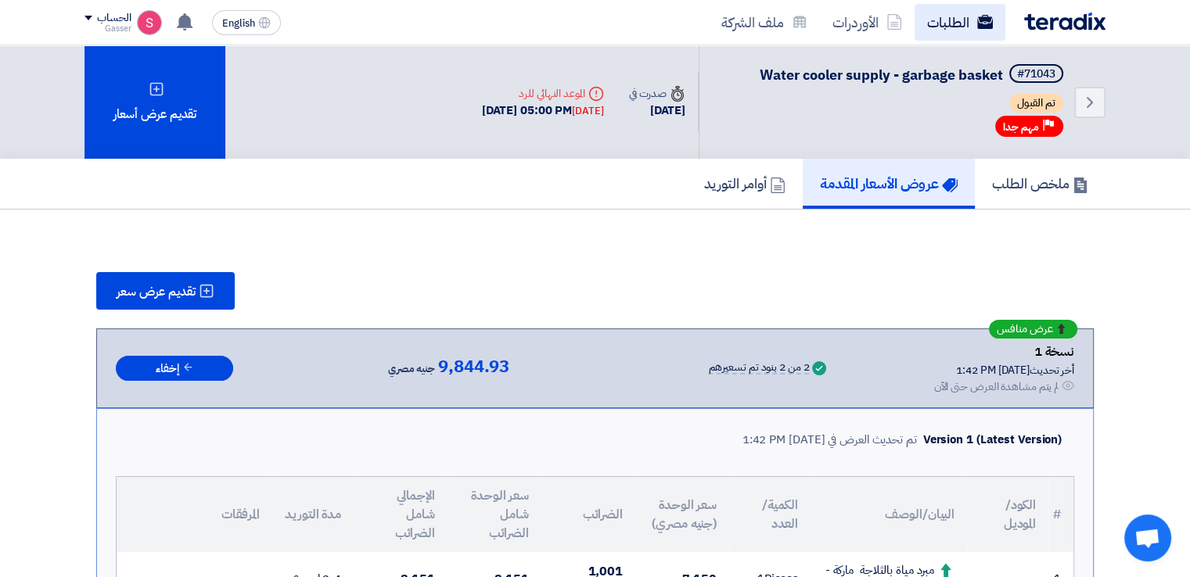
click at [943, 27] on link "الطلبات" at bounding box center [959, 22] width 91 height 37
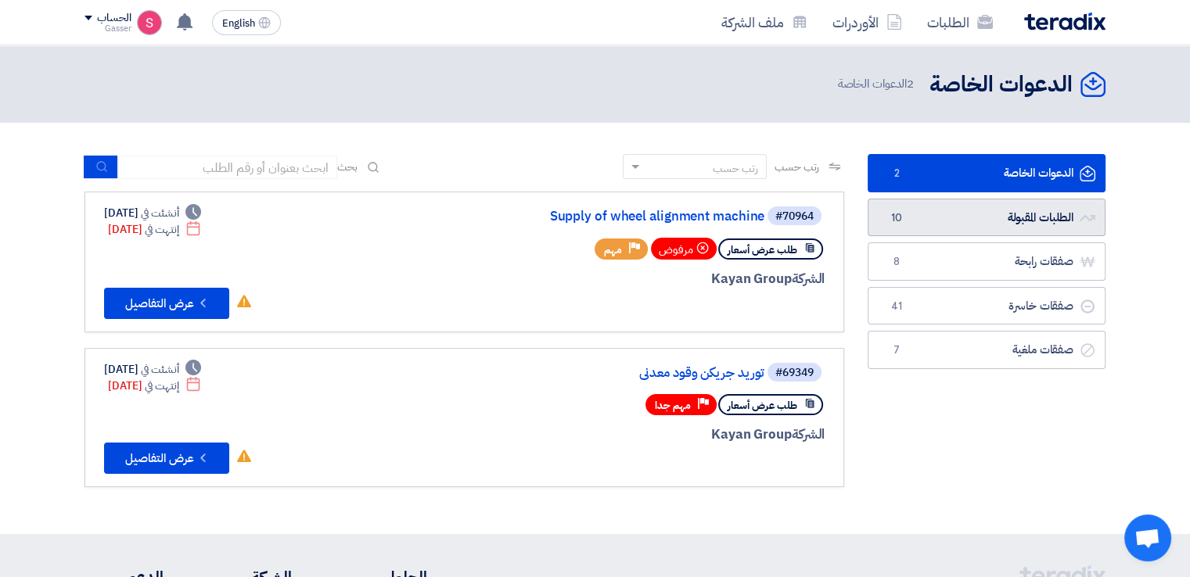
click at [924, 214] on link "الطلبات المقبولة الطلبات المقبولة 10" at bounding box center [986, 218] width 238 height 38
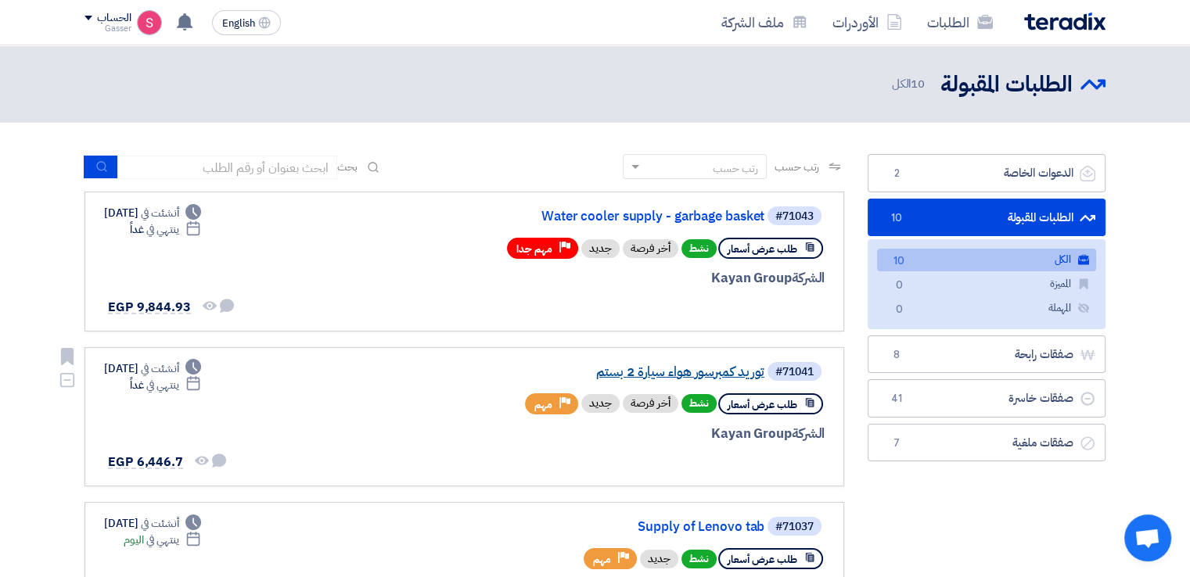
click at [702, 365] on link "توريد كمبرسور هواء سيارة 2 بستم" at bounding box center [607, 372] width 313 height 14
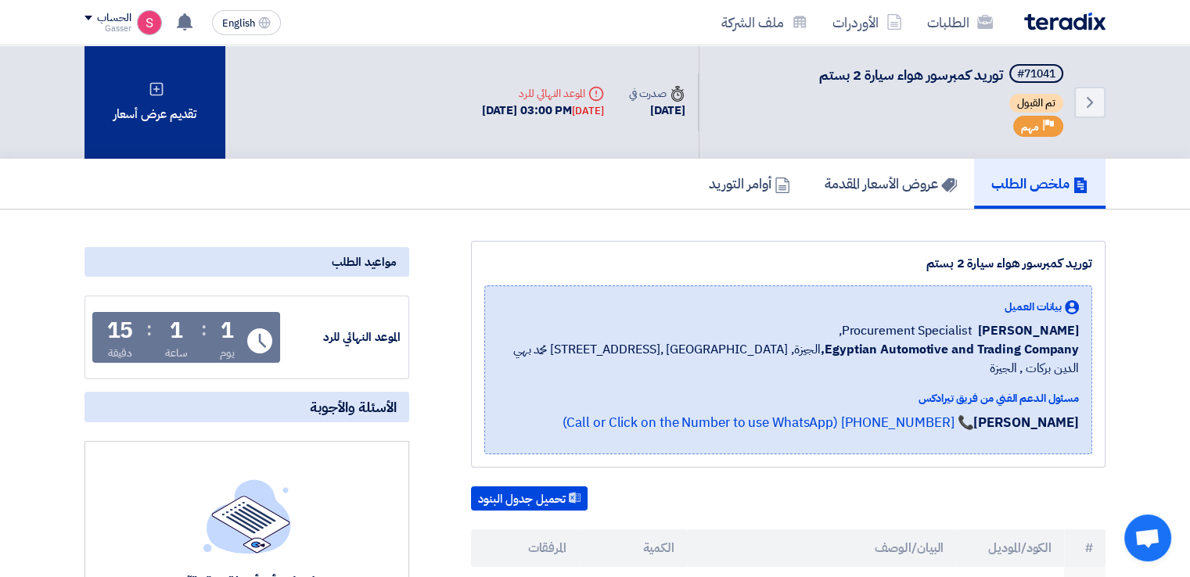
click at [172, 92] on div "تقديم عرض أسعار" at bounding box center [154, 101] width 141 height 113
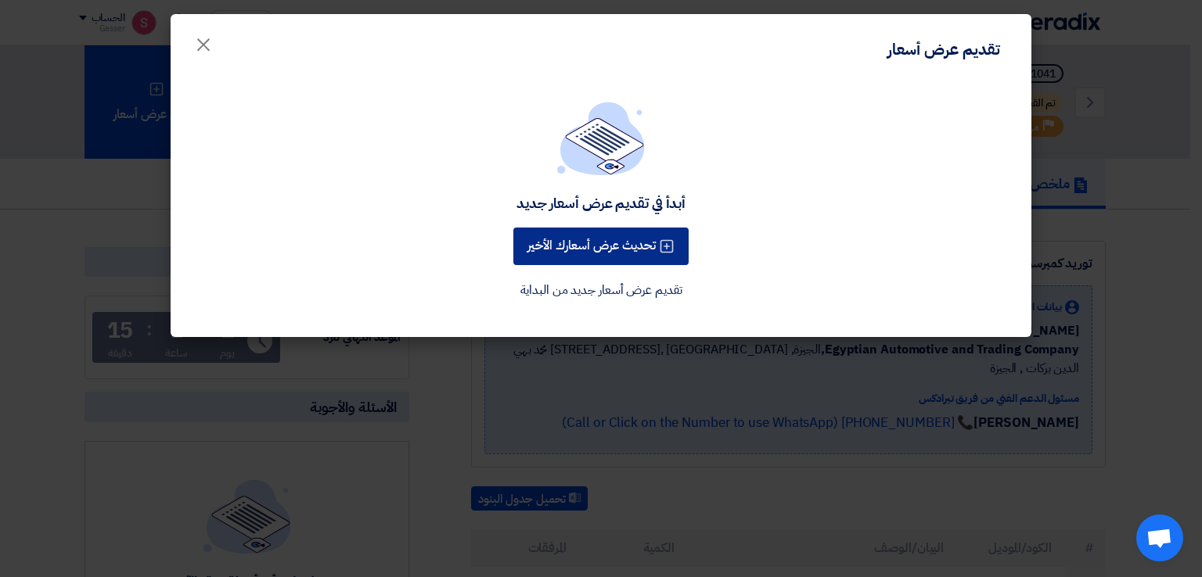
click at [623, 239] on button "تحديث عرض أسعارك الأخير" at bounding box center [600, 247] width 175 height 38
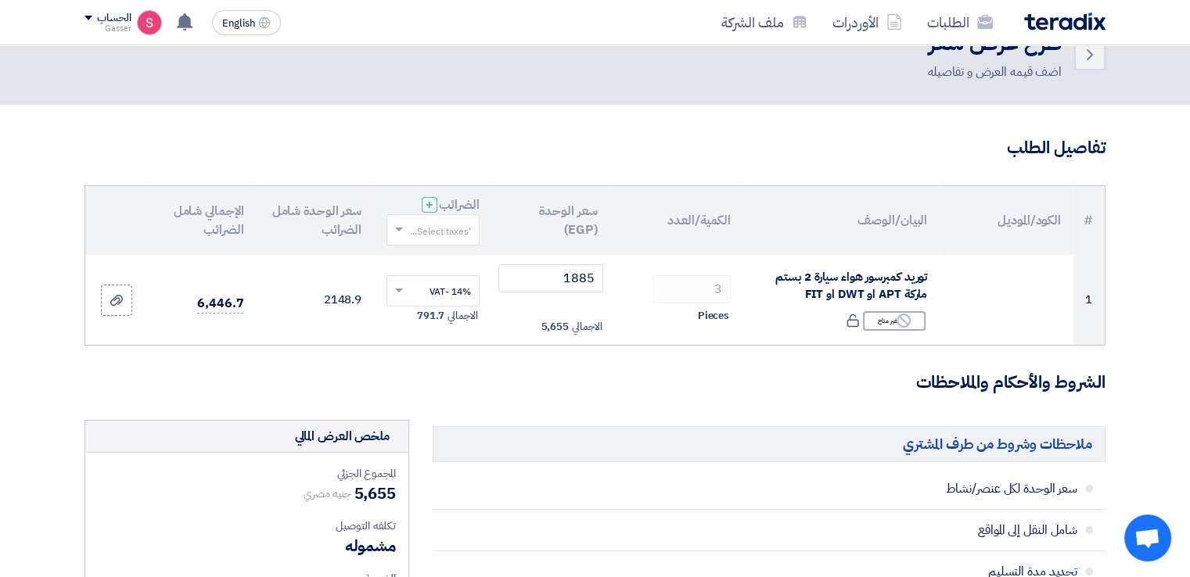
scroll to position [156, 0]
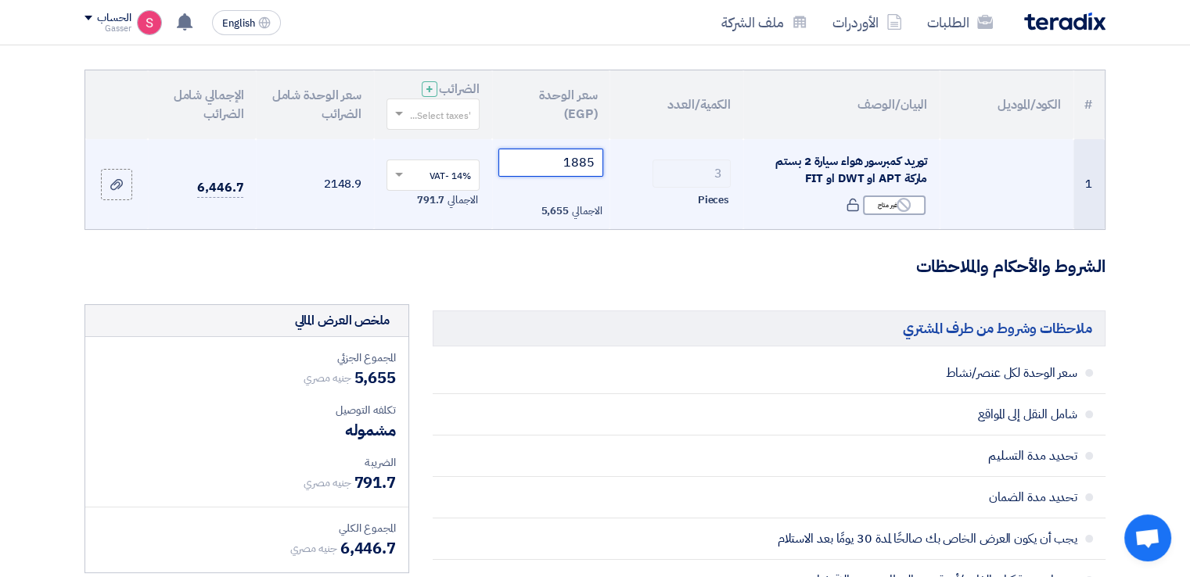
drag, startPoint x: 555, startPoint y: 168, endPoint x: 638, endPoint y: 164, distance: 83.8
click at [638, 164] on tr "1 توريد كمبرسور هواء سيارة 2 بستم ماركة APT او DWT او FIT Reject غير متاح 3 1885" at bounding box center [594, 184] width 1019 height 91
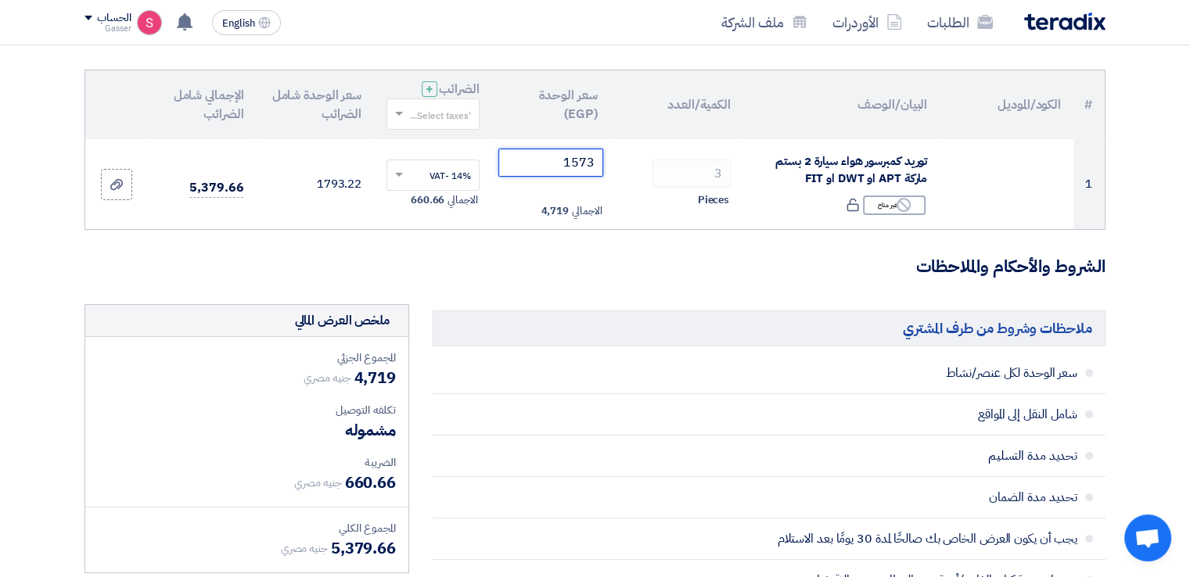
type input "1573"
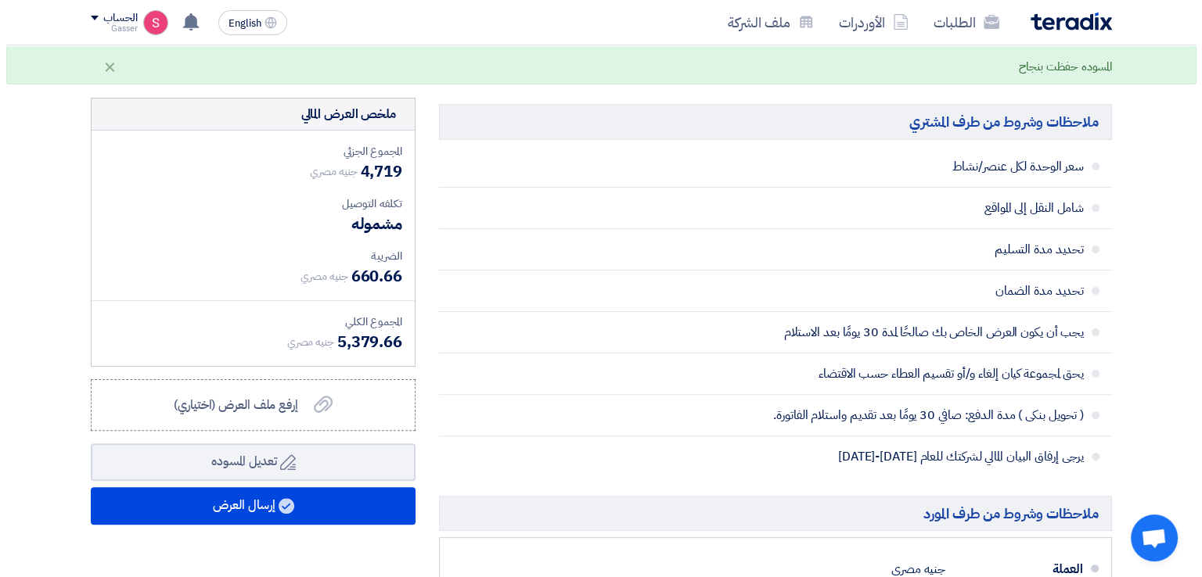
scroll to position [626, 0]
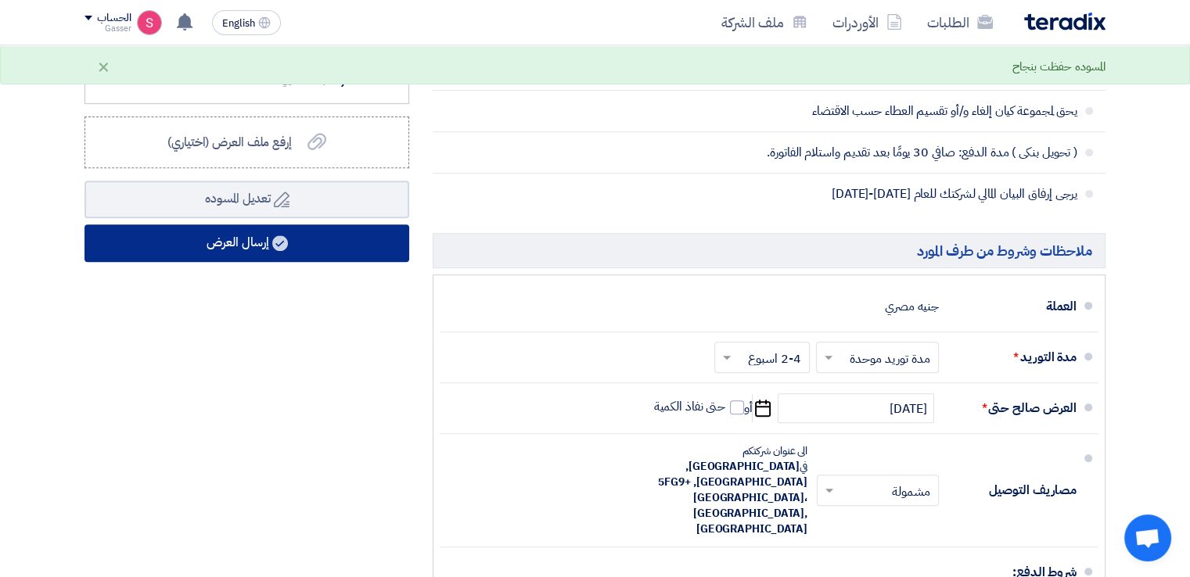
click at [382, 239] on button "إرسال العرض" at bounding box center [246, 243] width 325 height 38
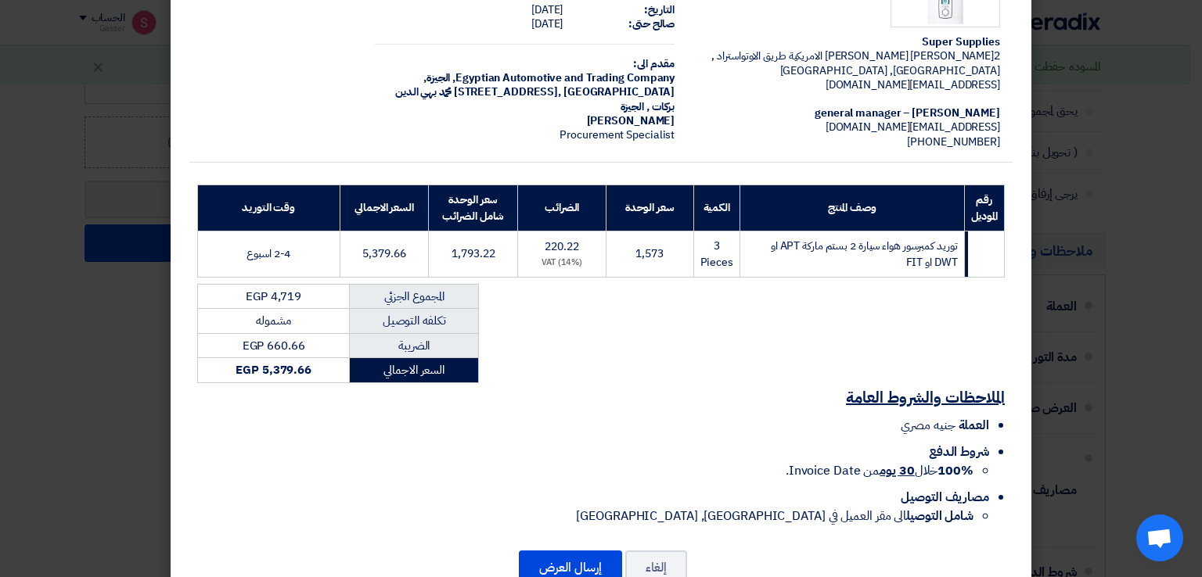
scroll to position [133, 0]
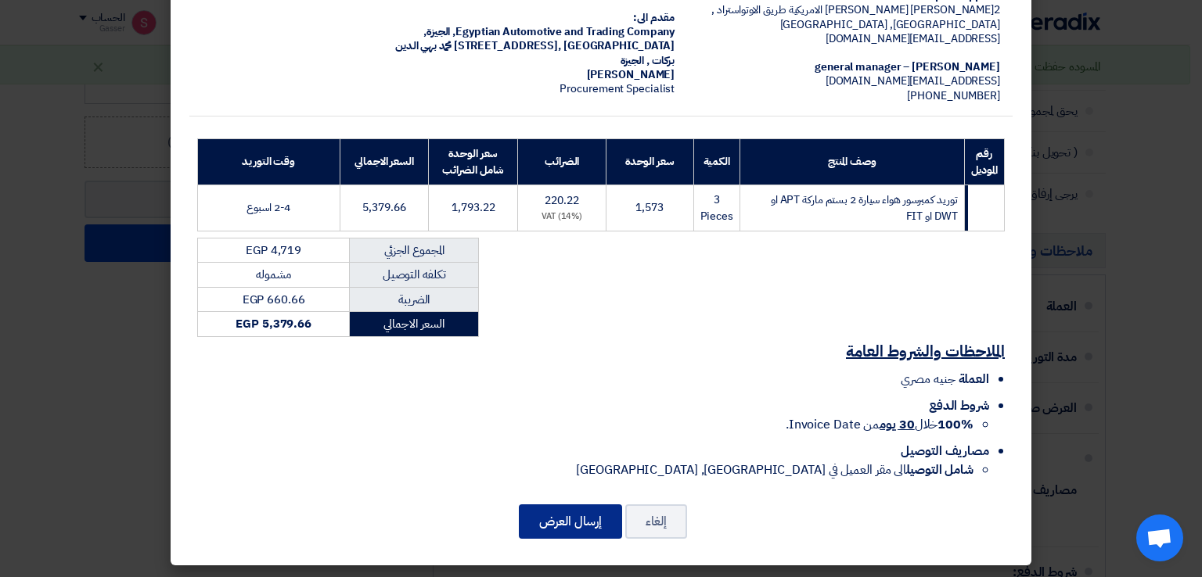
click at [580, 508] on button "إرسال العرض" at bounding box center [570, 522] width 103 height 34
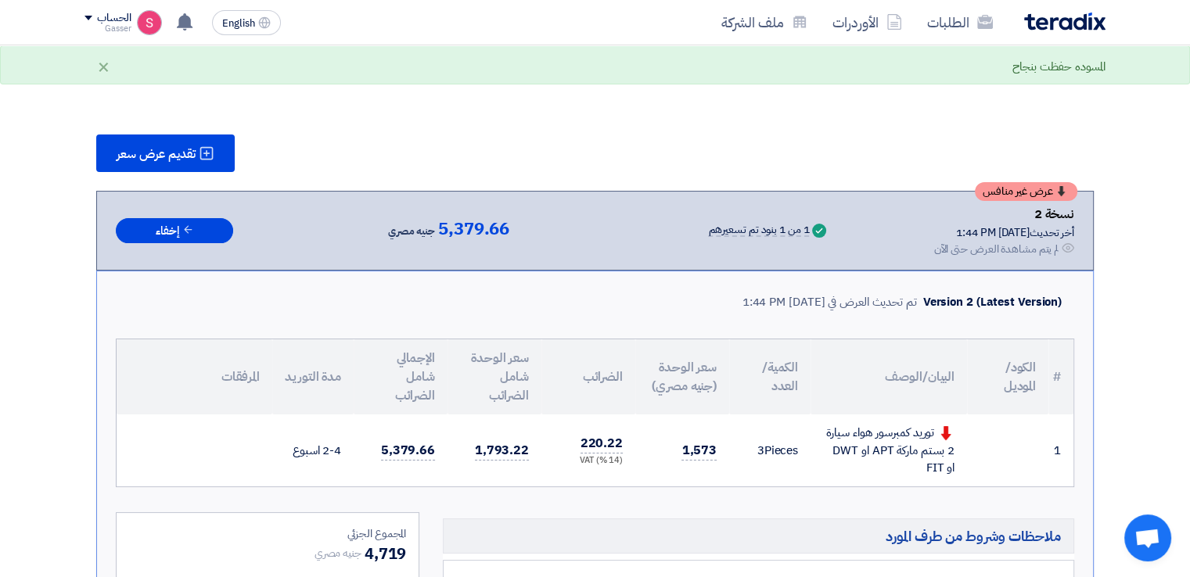
scroll to position [923, 0]
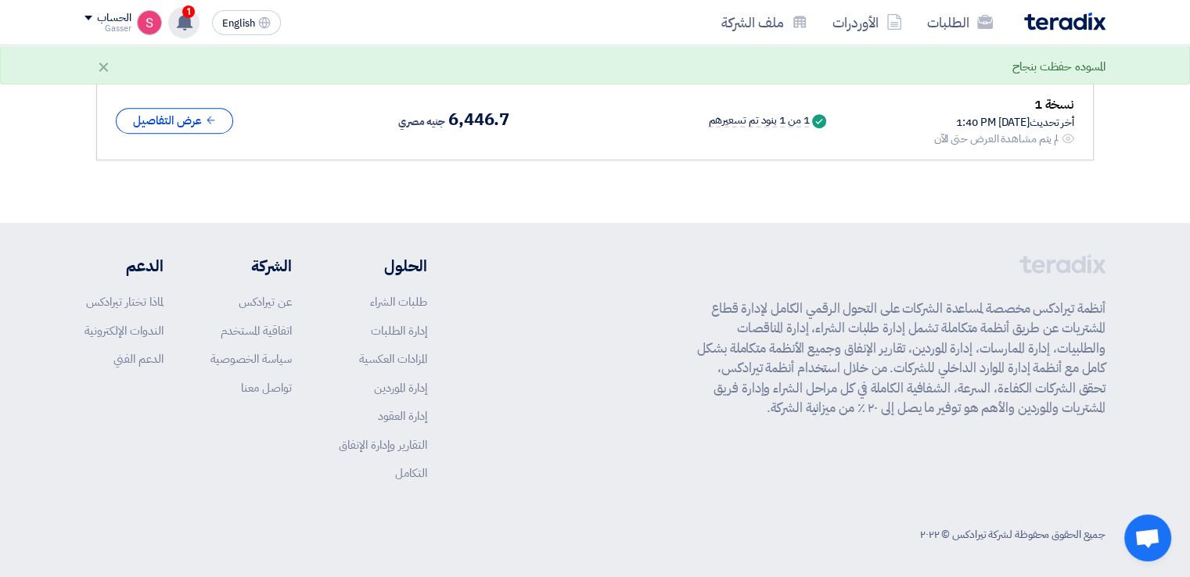
click at [187, 20] on use at bounding box center [185, 21] width 16 height 17
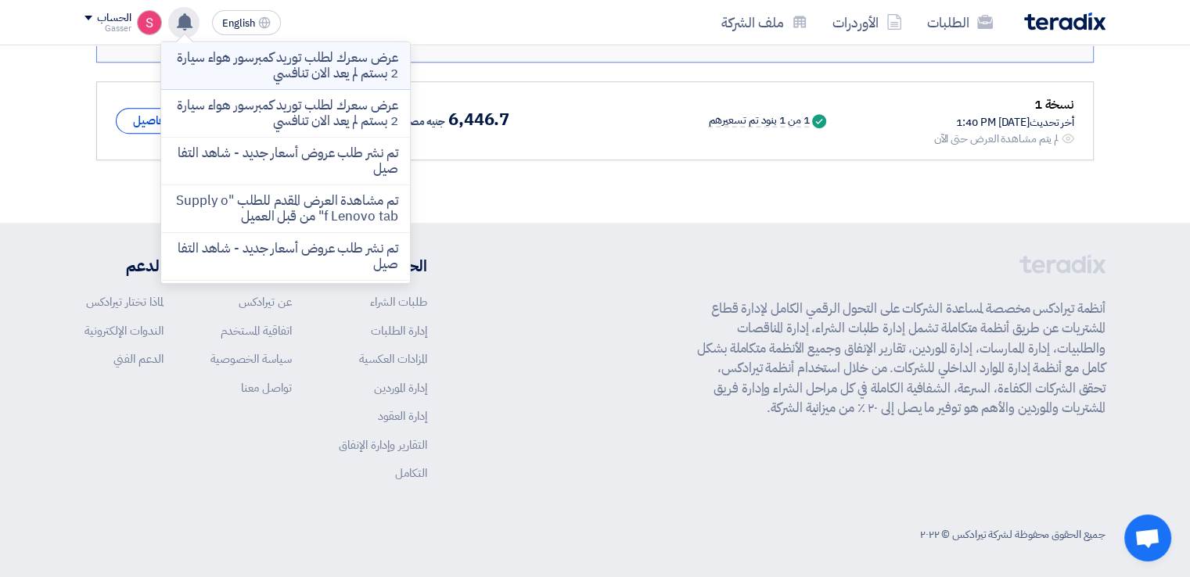
click at [358, 79] on p "عرض سعرك لطلب توريد كمبرسور هواء سيارة 2 بستم لم يعد الان تنافسي" at bounding box center [286, 65] width 224 height 31
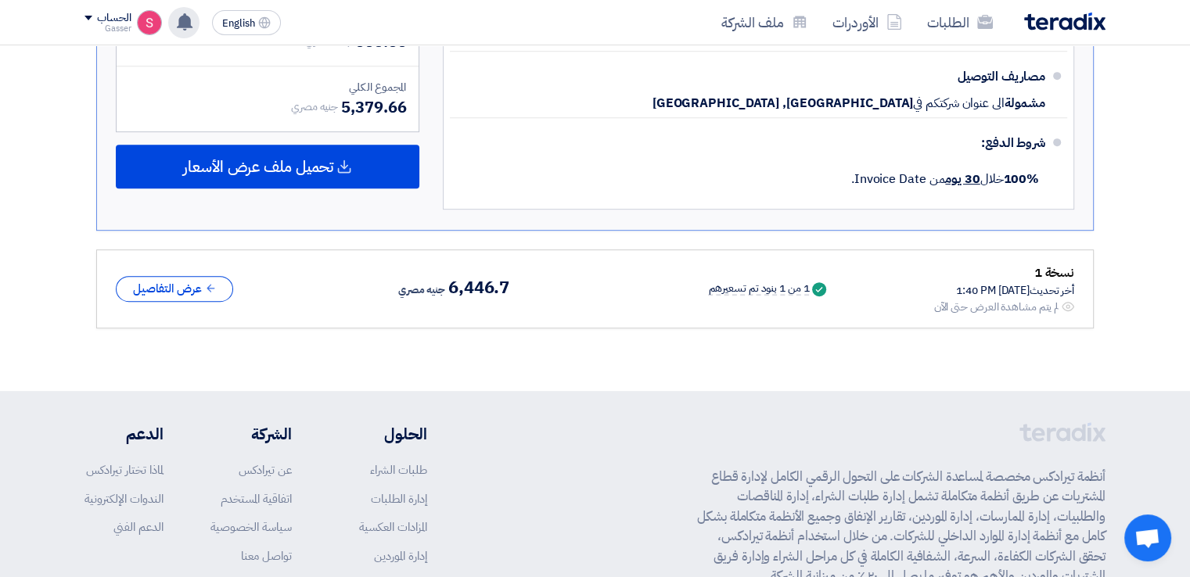
scroll to position [782, 0]
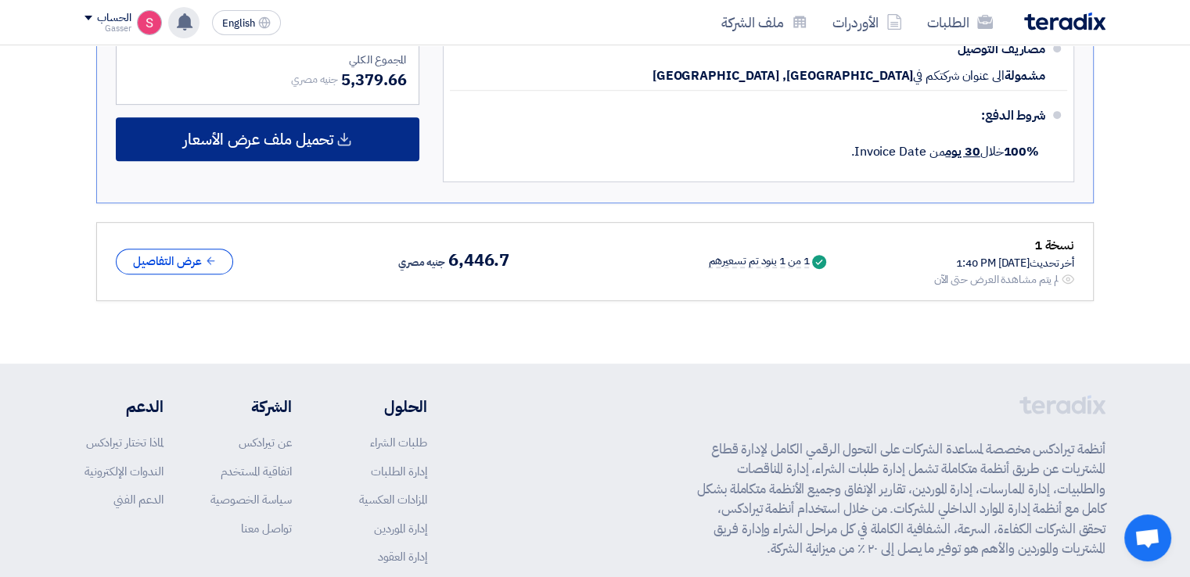
click at [334, 144] on div "تحميل ملف عرض الأسعار" at bounding box center [268, 139] width 304 height 44
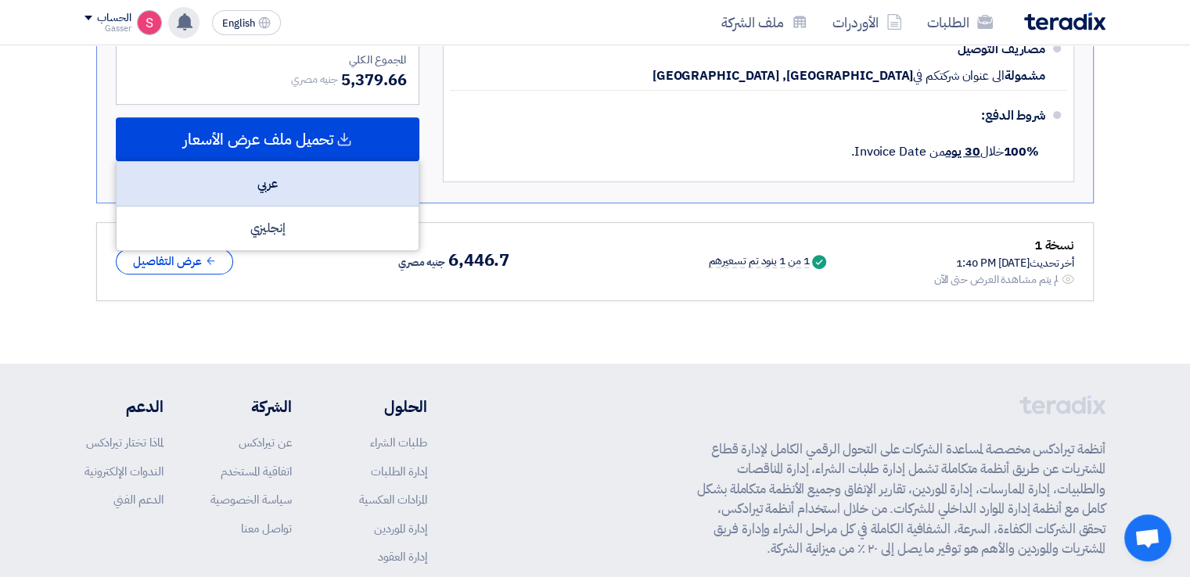
click at [366, 178] on div "عربي" at bounding box center [268, 184] width 302 height 45
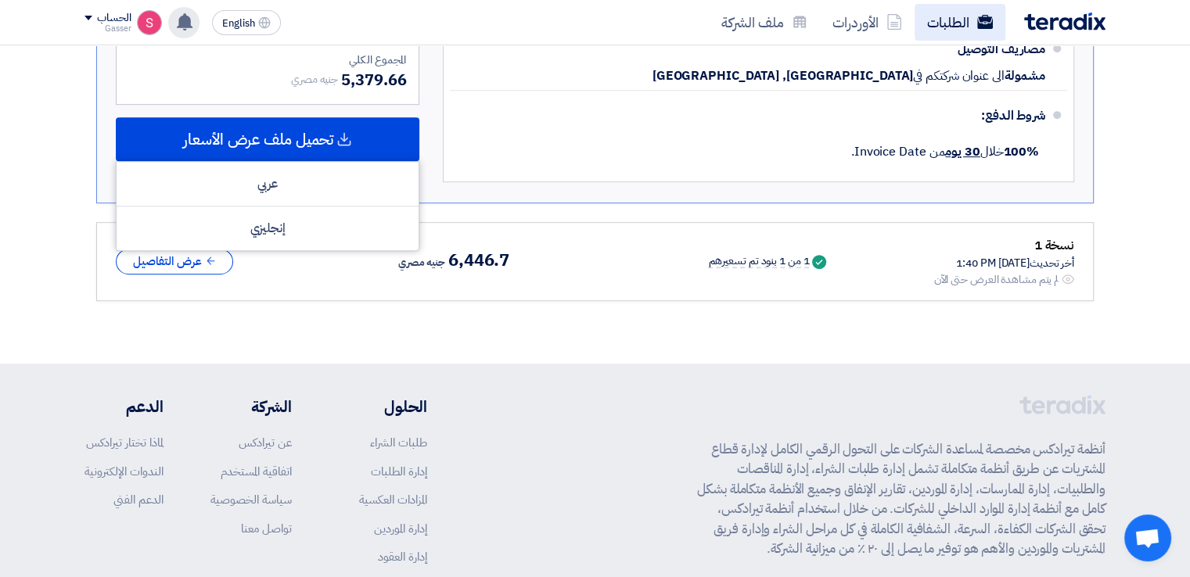
click at [946, 23] on link "الطلبات" at bounding box center [959, 22] width 91 height 37
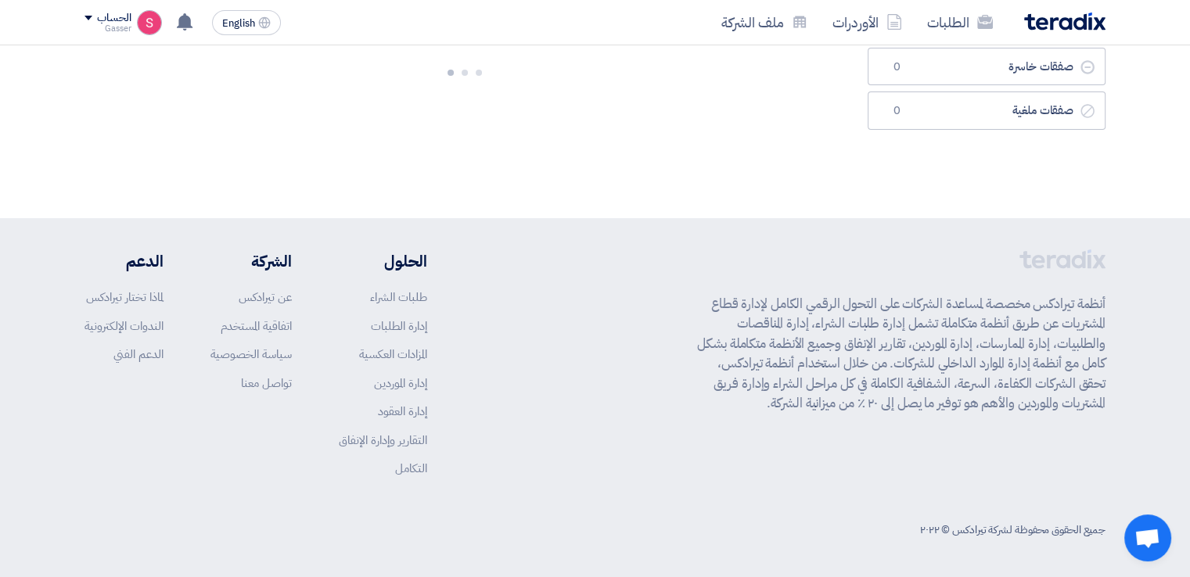
scroll to position [0, 0]
